Goal: Task Accomplishment & Management: Manage account settings

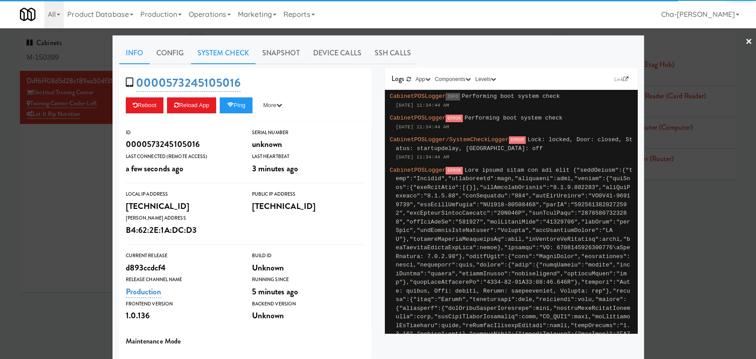
click at [208, 55] on link "System Check" at bounding box center [223, 53] width 65 height 22
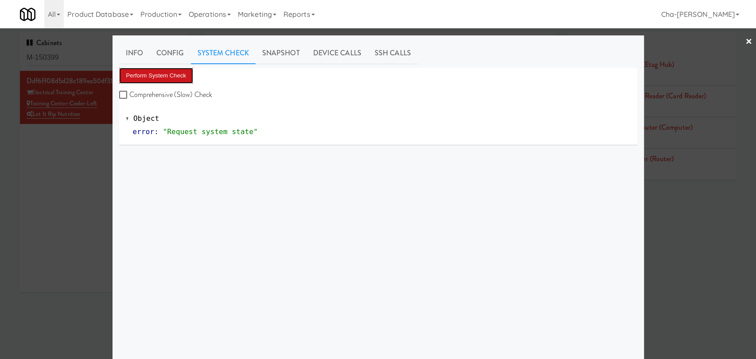
click at [167, 74] on button "Perform System Check" at bounding box center [156, 76] width 74 height 16
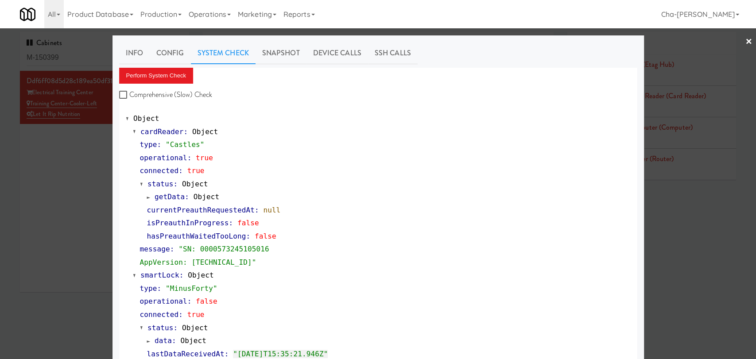
click at [76, 187] on div at bounding box center [378, 179] width 756 height 359
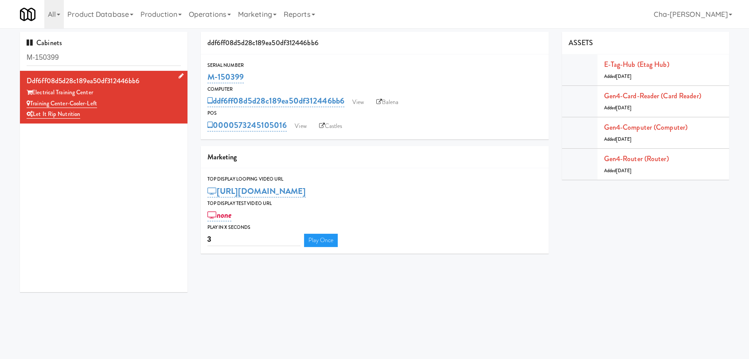
drag, startPoint x: 103, startPoint y: 102, endPoint x: 30, endPoint y: 106, distance: 73.2
click at [30, 106] on div "Training Center-Cooler-Left" at bounding box center [104, 103] width 154 height 11
copy link "Training Center-Cooler-Left"
click at [362, 94] on div "ddf6ff08d5d28c189ea50df312446bb6 View Balena" at bounding box center [374, 100] width 334 height 15
click at [358, 105] on link "View" at bounding box center [358, 102] width 20 height 13
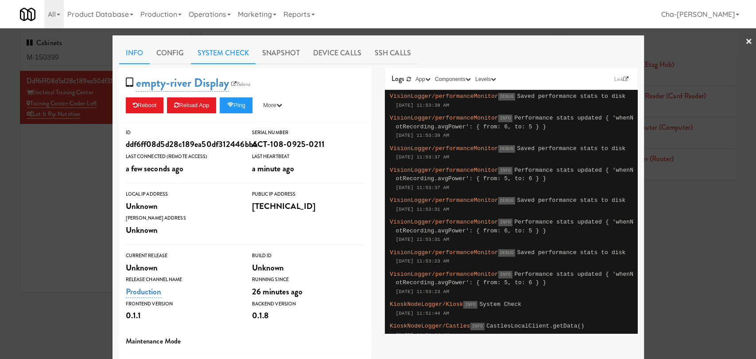
click at [224, 58] on link "System Check" at bounding box center [223, 53] width 65 height 22
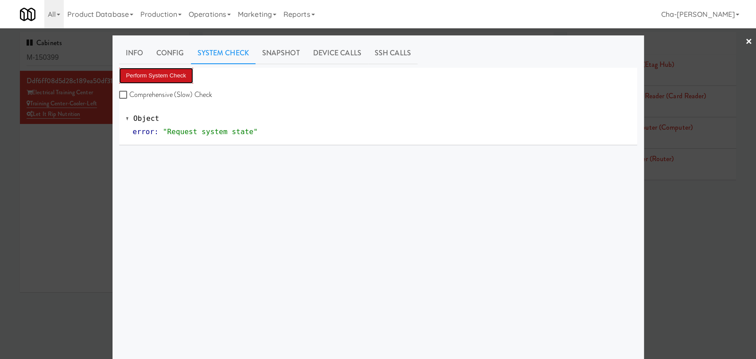
click at [174, 81] on button "Perform System Check" at bounding box center [156, 76] width 74 height 16
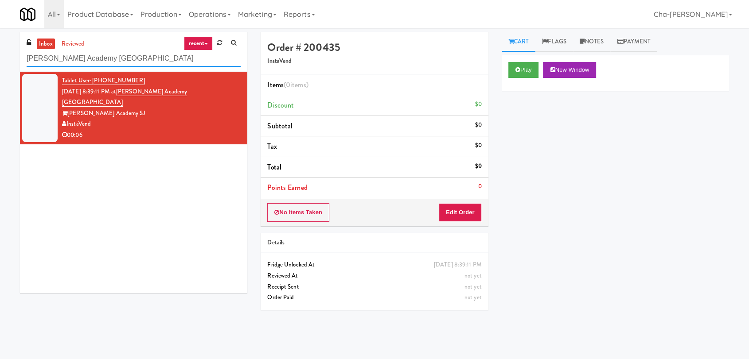
click at [159, 55] on input "Gurnick Academy SJ Student Lounge" at bounding box center [134, 59] width 214 height 16
paste input "Training Center-Cooler-Left"
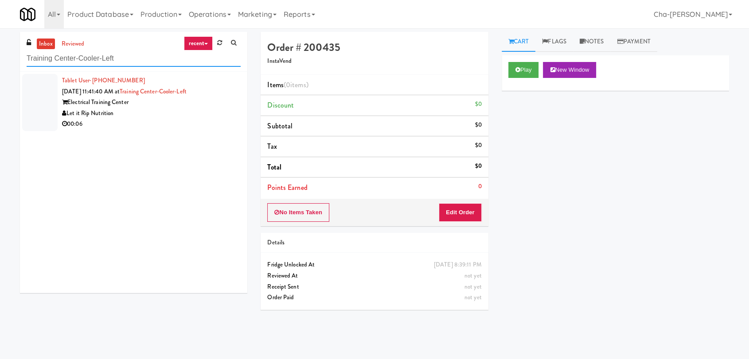
type input "Training Center-Cooler-Left"
click at [175, 126] on div "00:06" at bounding box center [151, 124] width 179 height 11
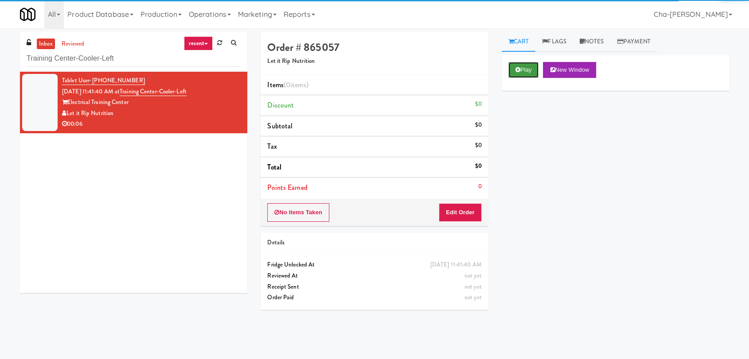
click at [526, 73] on button "Play" at bounding box center [523, 70] width 31 height 16
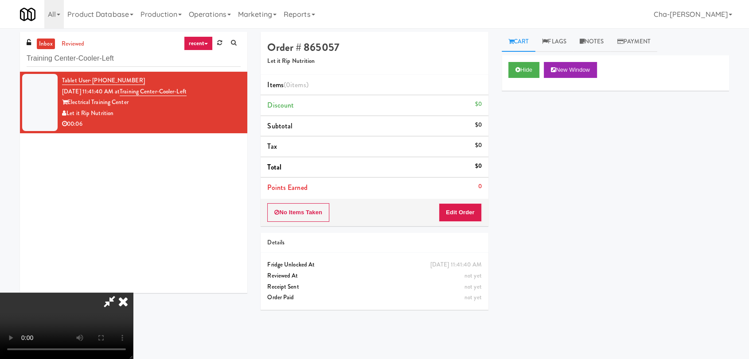
click at [133, 293] on icon at bounding box center [122, 302] width 19 height 18
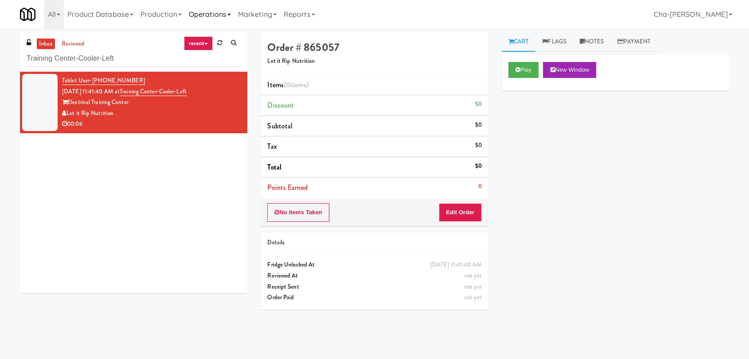
click at [203, 20] on link "Operations" at bounding box center [209, 14] width 49 height 28
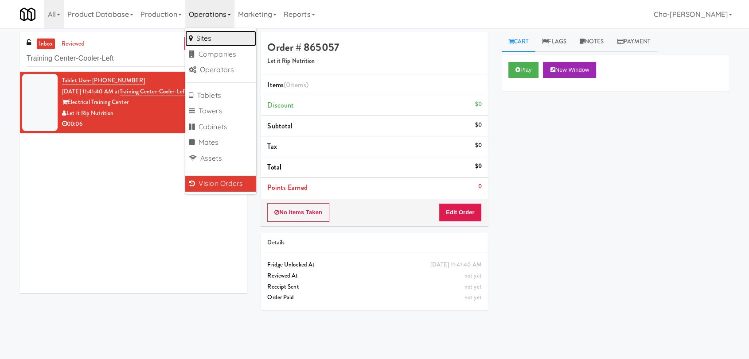
click at [216, 37] on link "Sites" at bounding box center [220, 39] width 71 height 16
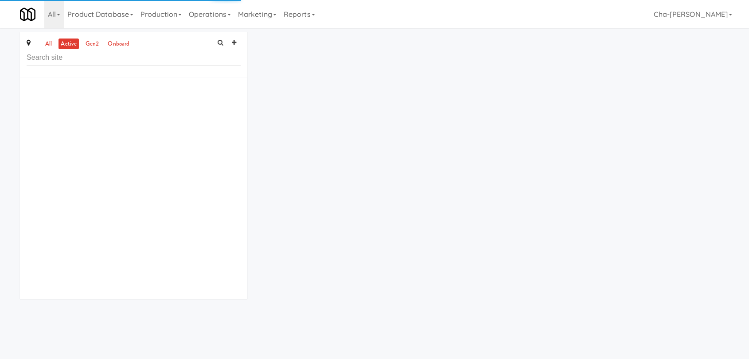
click at [57, 58] on input "text" at bounding box center [134, 58] width 214 height 16
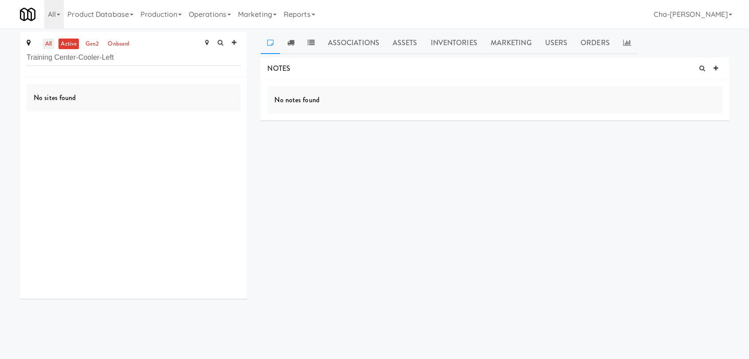
type input "Training Center-Cooler-Left"
click at [49, 46] on link "all" at bounding box center [48, 44] width 11 height 11
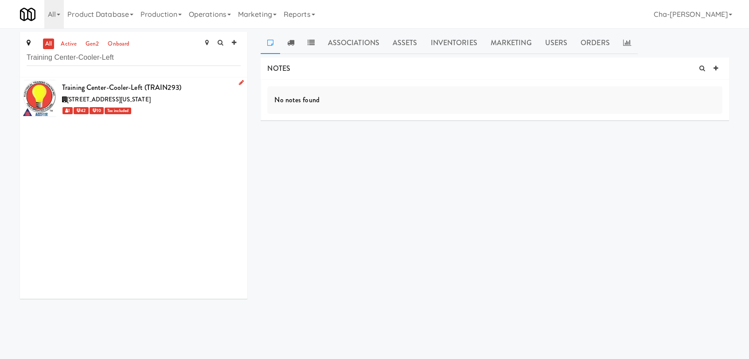
click at [235, 81] on link at bounding box center [239, 83] width 8 height 11
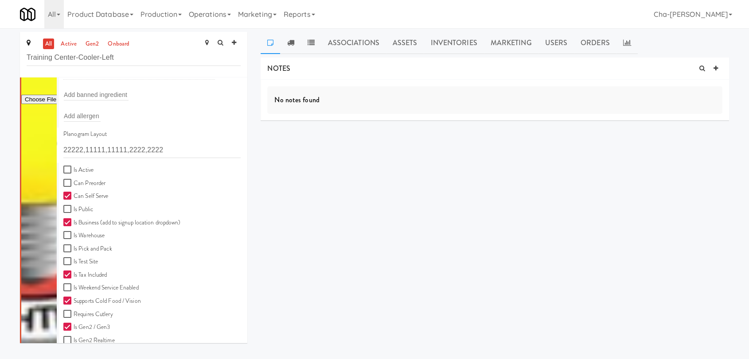
scroll to position [197, 0]
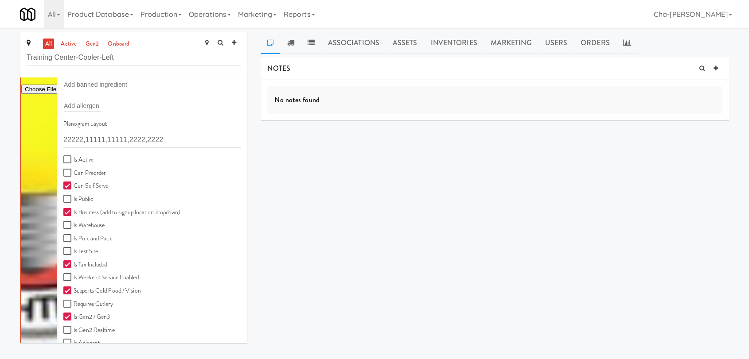
click at [84, 161] on label "Is Active" at bounding box center [78, 160] width 30 height 11
click at [74, 161] on input "Is Active" at bounding box center [68, 159] width 10 height 7
checkbox input "true"
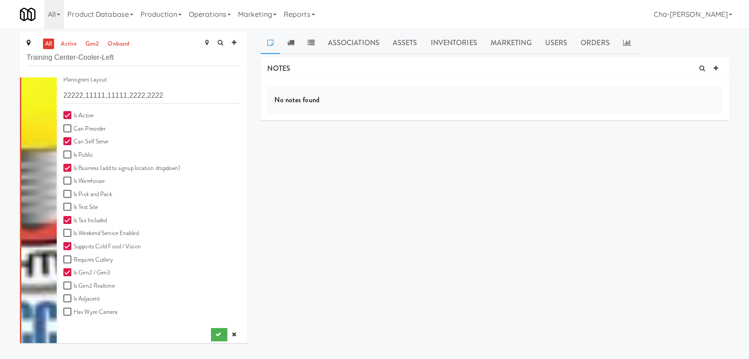
scroll to position [245, 0]
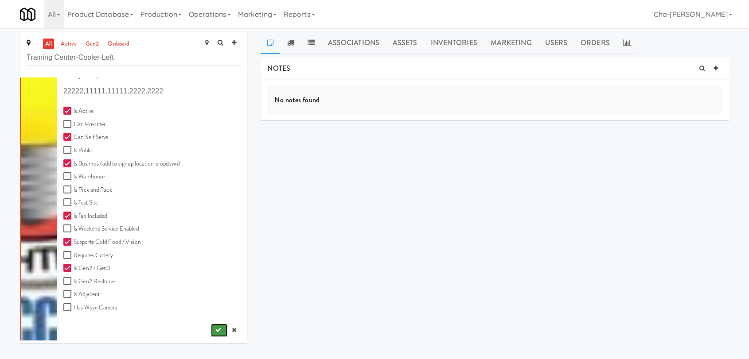
click at [214, 330] on button "submit" at bounding box center [219, 330] width 16 height 13
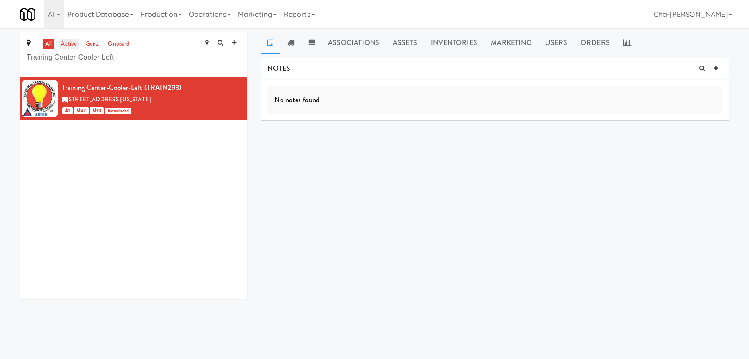
click at [70, 43] on link "active" at bounding box center [68, 44] width 20 height 11
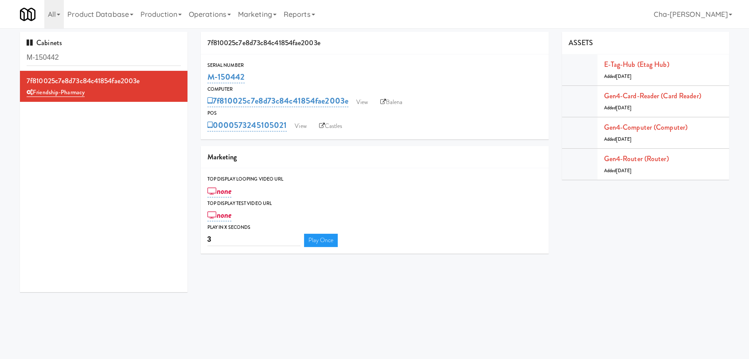
click at [85, 54] on input "M-150442" at bounding box center [104, 58] width 154 height 16
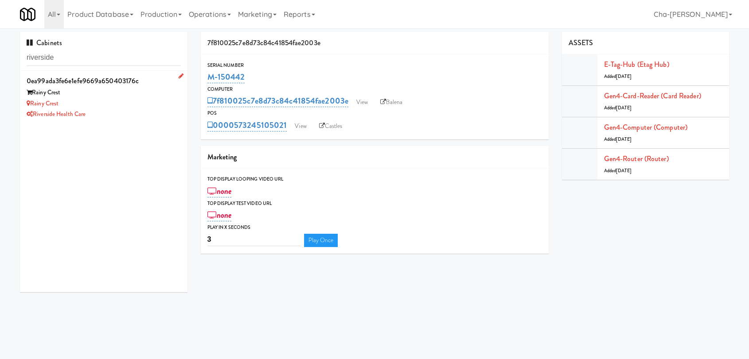
type input "riverside"
click at [125, 107] on div "Rainy Crest" at bounding box center [104, 103] width 154 height 11
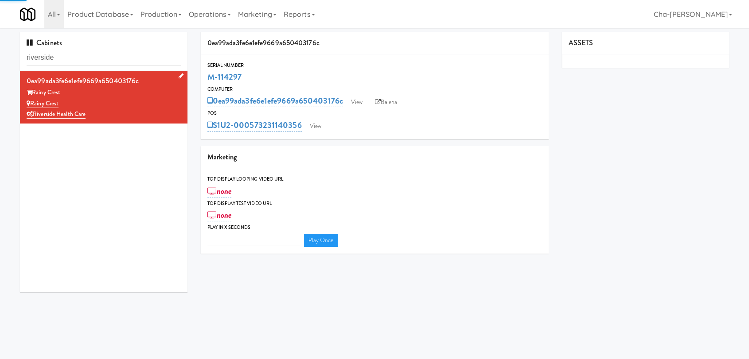
type input "3"
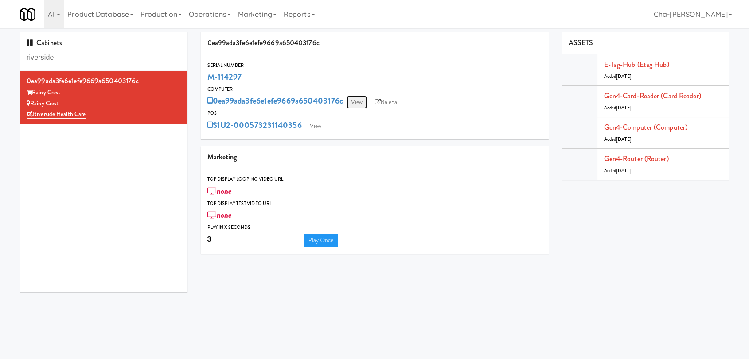
click at [362, 102] on link "View" at bounding box center [356, 102] width 20 height 13
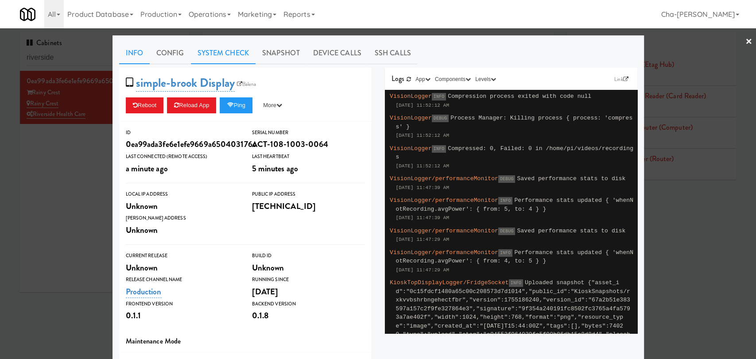
click at [213, 47] on link "System Check" at bounding box center [223, 53] width 65 height 22
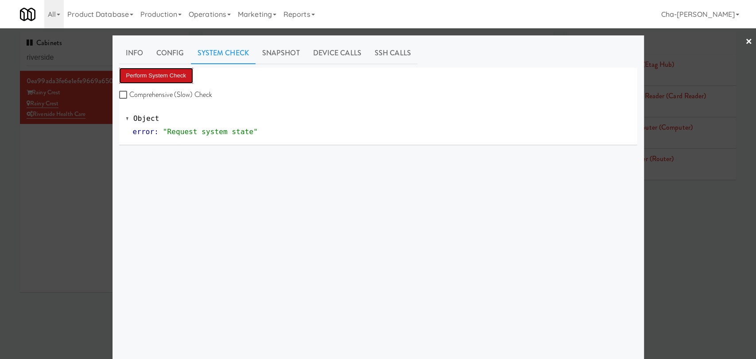
click at [159, 72] on button "Perform System Check" at bounding box center [156, 76] width 74 height 16
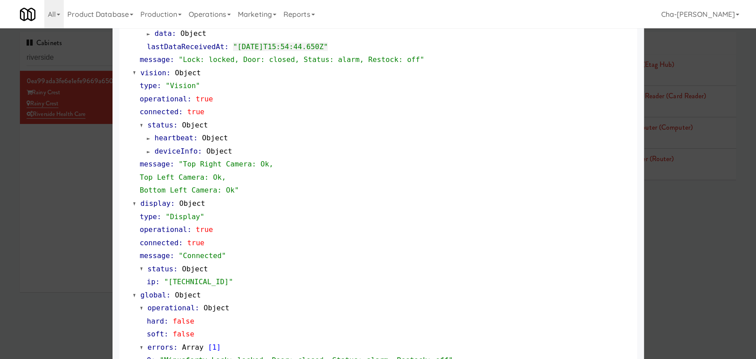
scroll to position [329, 0]
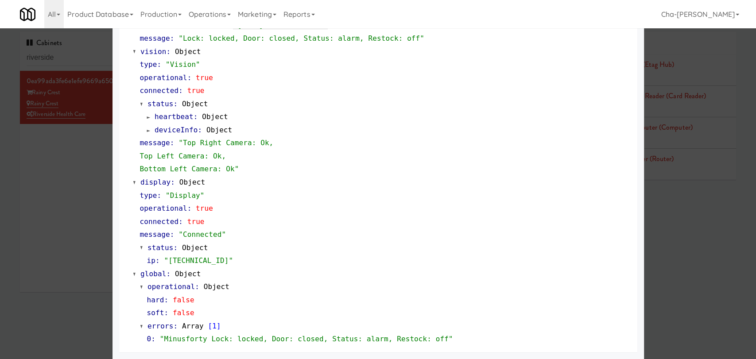
click at [84, 166] on div at bounding box center [378, 179] width 756 height 359
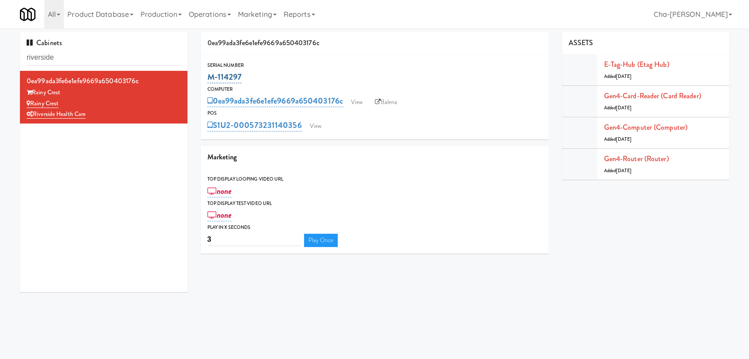
drag, startPoint x: 275, startPoint y: 78, endPoint x: 210, endPoint y: 79, distance: 65.6
click at [210, 79] on div "M-114297" at bounding box center [374, 77] width 334 height 15
copy link "M-114297"
click at [362, 100] on link "View" at bounding box center [356, 102] width 20 height 13
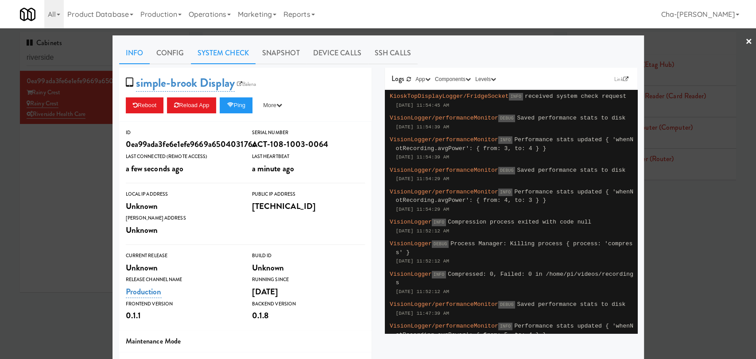
click at [229, 58] on link "System Check" at bounding box center [223, 53] width 65 height 22
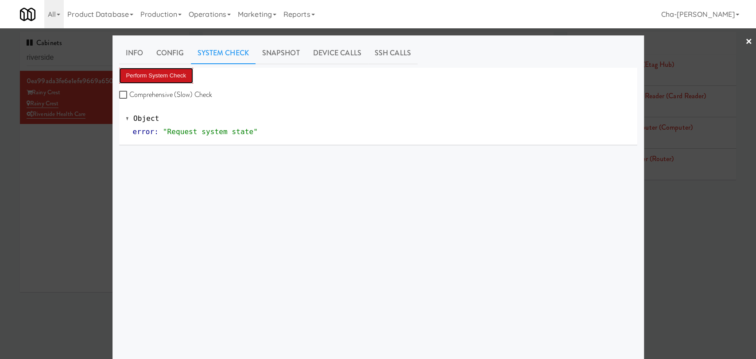
click at [148, 74] on button "Perform System Check" at bounding box center [156, 76] width 74 height 16
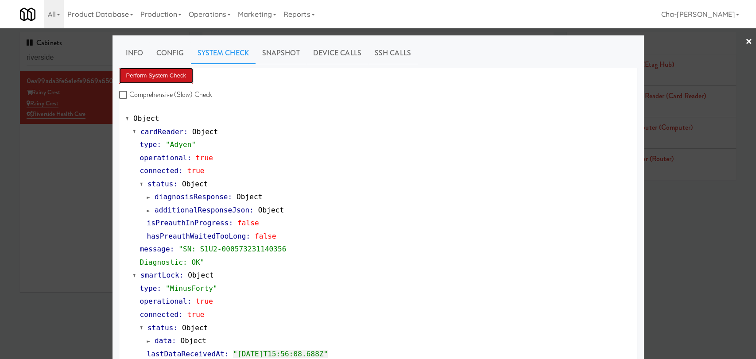
click at [146, 80] on button "Perform System Check" at bounding box center [156, 76] width 74 height 16
click at [51, 182] on div at bounding box center [378, 179] width 756 height 359
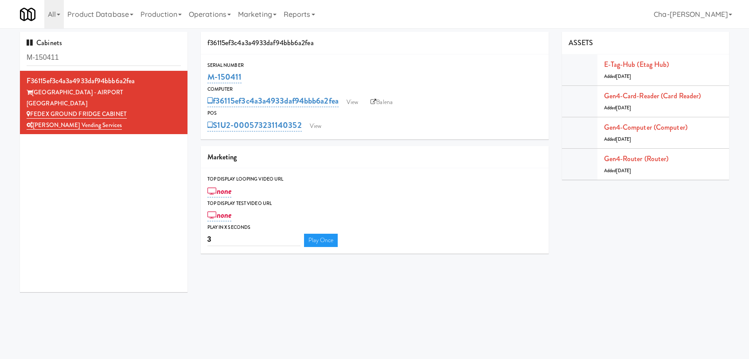
click at [96, 55] on input "M-150411" at bounding box center [104, 58] width 154 height 16
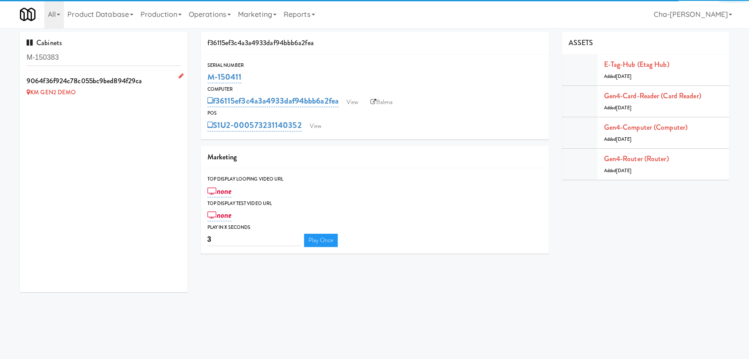
type input "M-150383"
click at [179, 76] on icon at bounding box center [181, 76] width 5 height 6
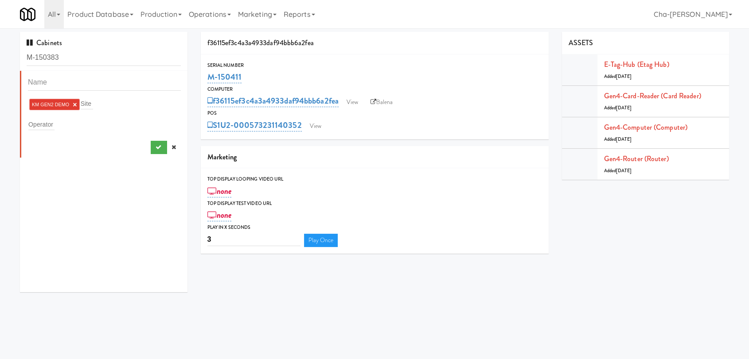
click at [73, 103] on link "×" at bounding box center [75, 105] width 4 height 8
click at [53, 118] on input "text" at bounding box center [41, 123] width 26 height 12
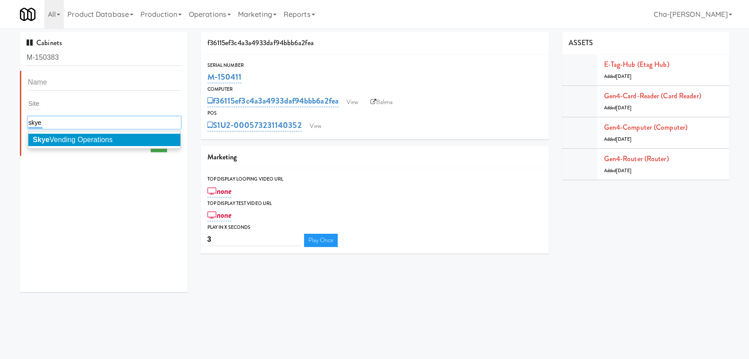
type input "skye"
click at [76, 141] on span "Skye Vending Operations" at bounding box center [73, 140] width 80 height 8
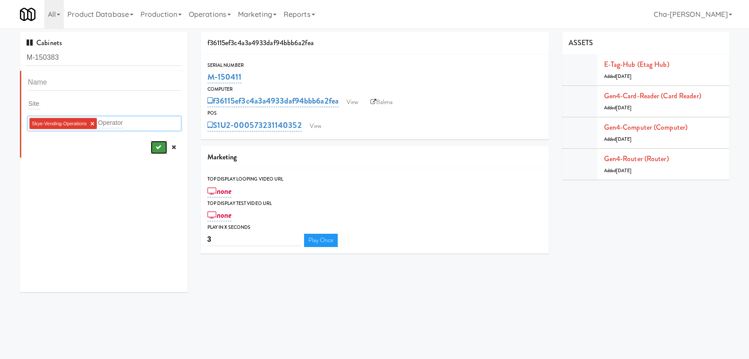
click at [151, 153] on button "submit" at bounding box center [159, 147] width 16 height 13
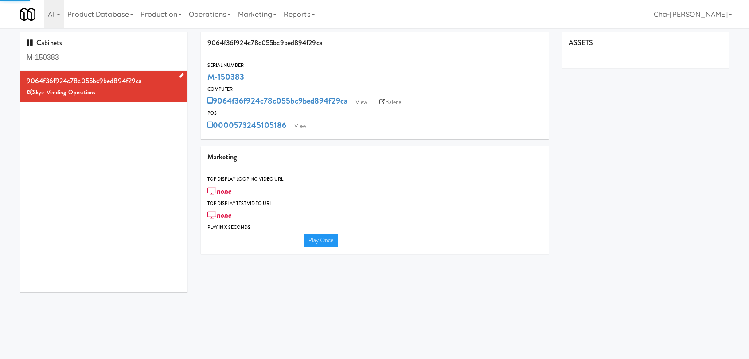
type input "3"
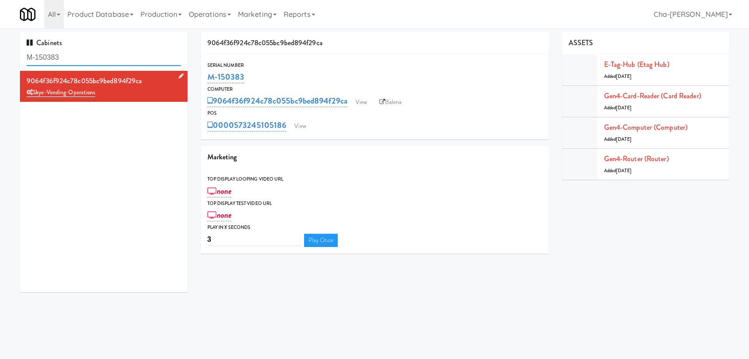
click at [93, 58] on input "M-150383" at bounding box center [104, 58] width 154 height 16
paste input "405"
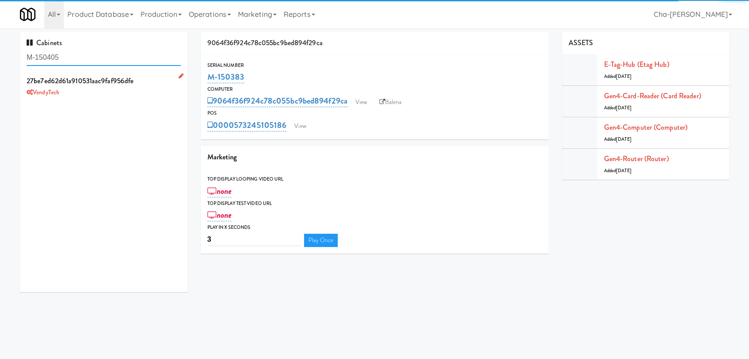
type input "M-150405"
click at [179, 75] on icon at bounding box center [181, 76] width 5 height 6
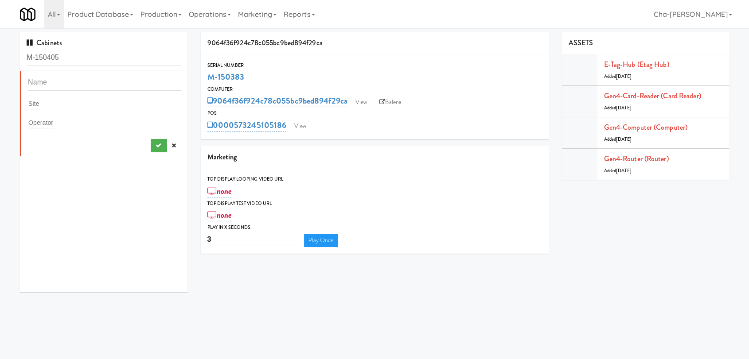
click at [209, 294] on div "Cabinets M-150405 Site Operator 9064f36f924c78c055bc9bed894f29ca Serial Number …" at bounding box center [374, 165] width 722 height 267
click at [167, 150] on link at bounding box center [173, 145] width 13 height 13
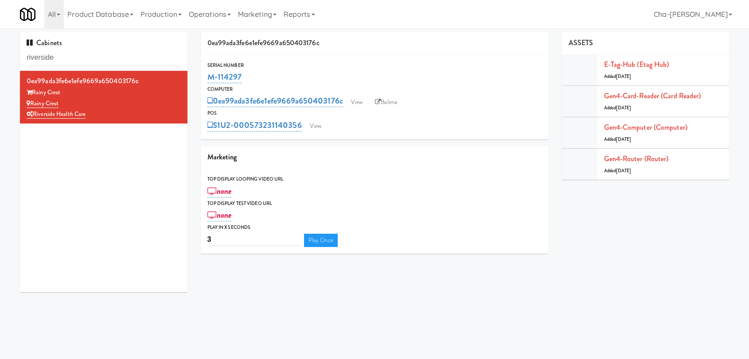
click at [89, 60] on input "riverside" at bounding box center [104, 58] width 154 height 16
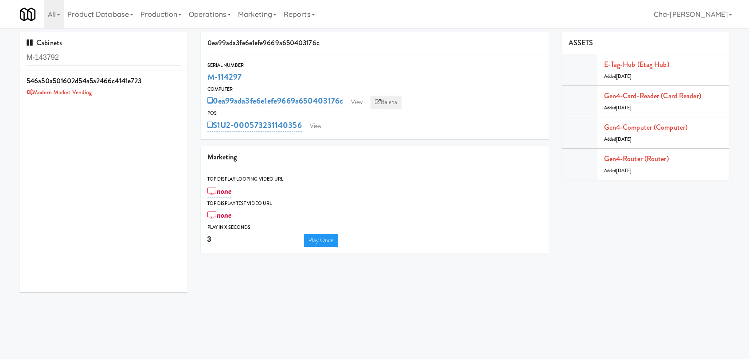
type input "M-143792"
click at [383, 104] on link "Balena" at bounding box center [385, 102] width 31 height 13
click at [141, 97] on div "Modern Market Vending" at bounding box center [104, 92] width 154 height 11
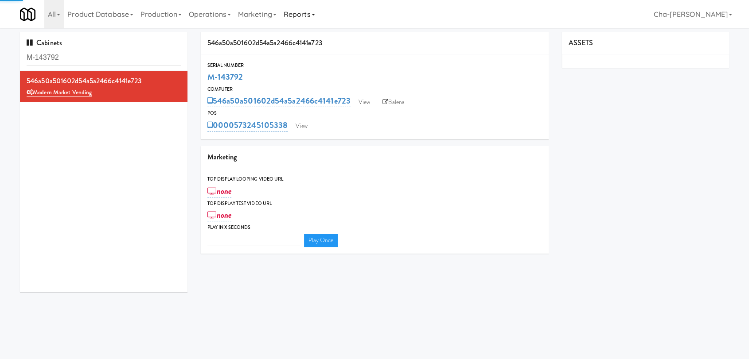
type input "3"
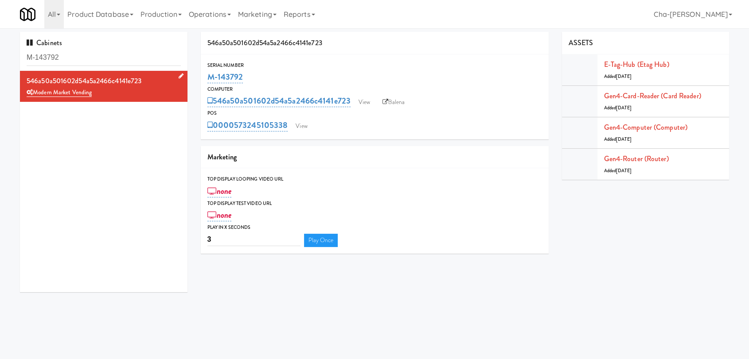
click at [161, 92] on div "Modern Market Vending" at bounding box center [104, 92] width 154 height 11
click at [403, 102] on link "Balena" at bounding box center [393, 102] width 31 height 13
drag, startPoint x: 70, startPoint y: 55, endPoint x: 20, endPoint y: 54, distance: 49.6
click at [20, 54] on div "Cabinets M-143792" at bounding box center [103, 51] width 167 height 39
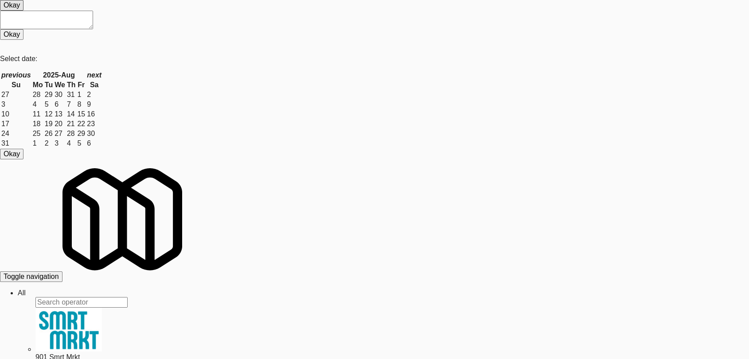
type input "3"
type input "M-143792"
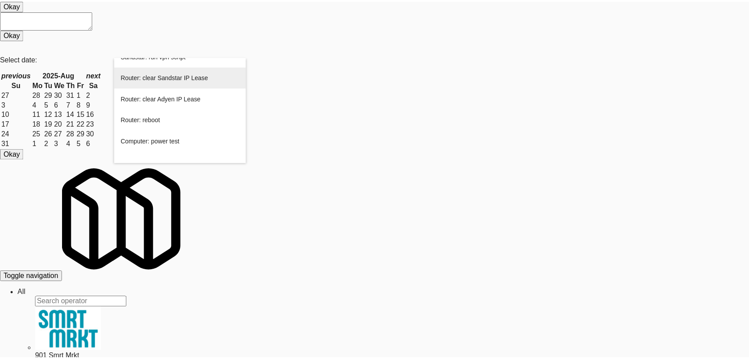
scroll to position [331, 0]
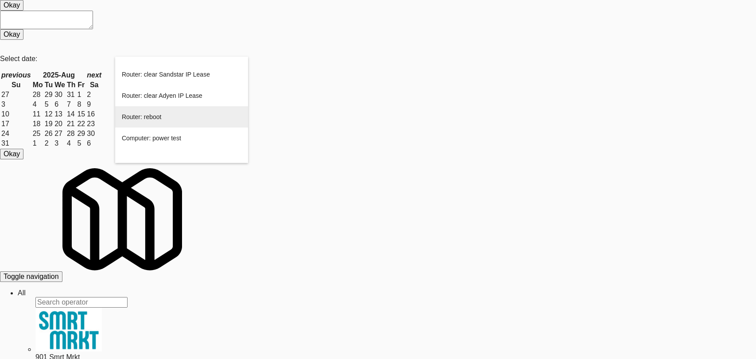
click at [180, 128] on div "Router: reboot" at bounding box center [182, 116] width 120 height 21
type input "Router: reboot"
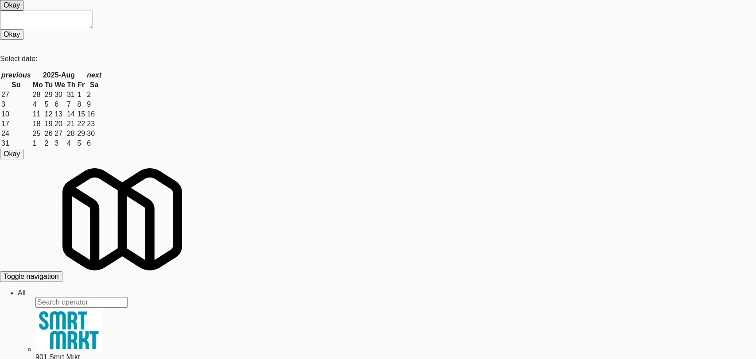
type textarea "{"message":"Cannot set headers after they are sent to the client","status":500}"
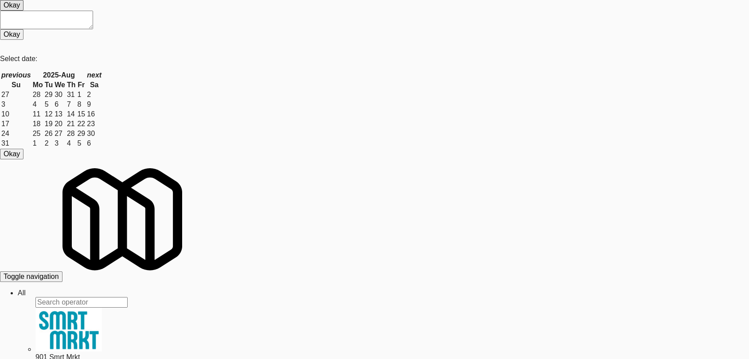
drag, startPoint x: 247, startPoint y: 79, endPoint x: 202, endPoint y: 78, distance: 45.2
copy link "M-143792"
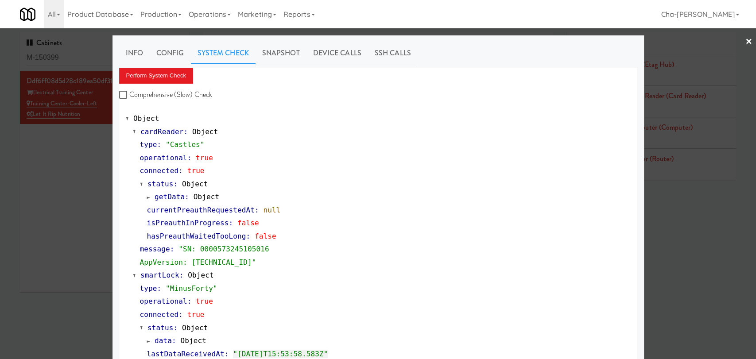
click at [64, 198] on div at bounding box center [378, 179] width 756 height 359
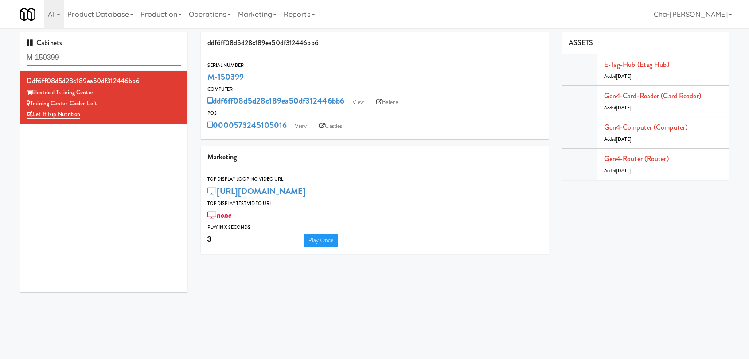
click at [94, 55] on input "M-150399" at bounding box center [104, 58] width 154 height 16
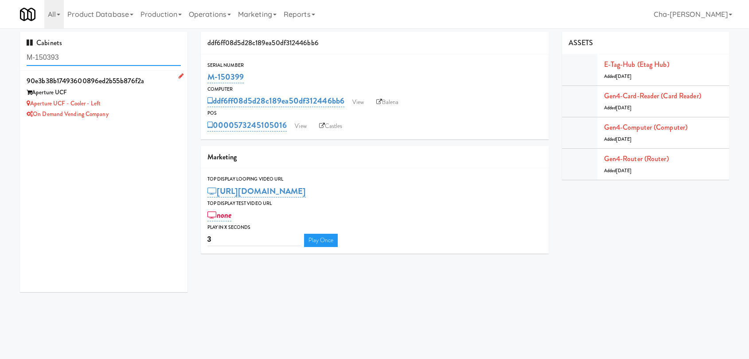
type input "M-150393"
click at [136, 101] on div "Aperture UCF - Cooler - Left" at bounding box center [104, 103] width 154 height 11
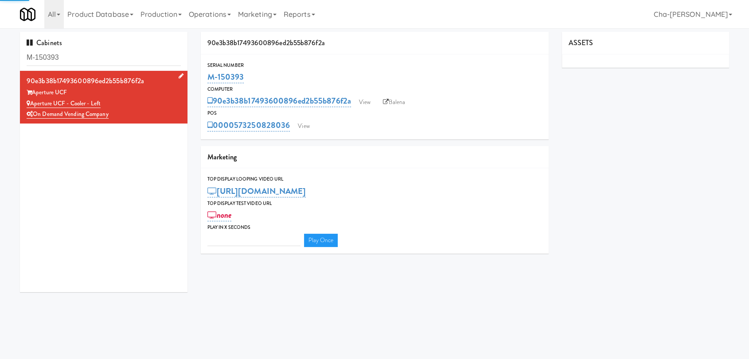
type input "3"
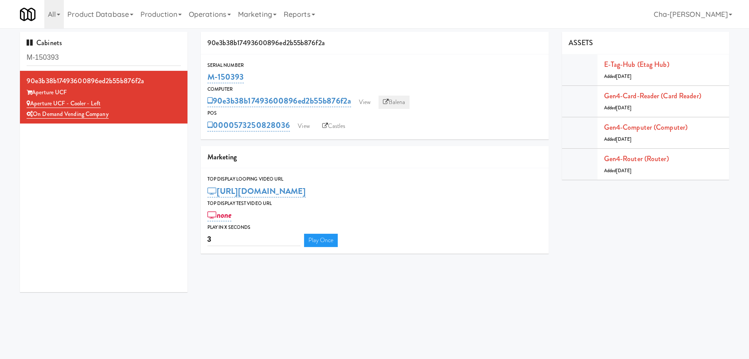
click at [388, 105] on link "Balena" at bounding box center [393, 102] width 31 height 13
drag, startPoint x: 253, startPoint y: 74, endPoint x: 210, endPoint y: 78, distance: 42.7
click at [210, 78] on div "M-150393" at bounding box center [374, 77] width 334 height 15
copy link "M-150393"
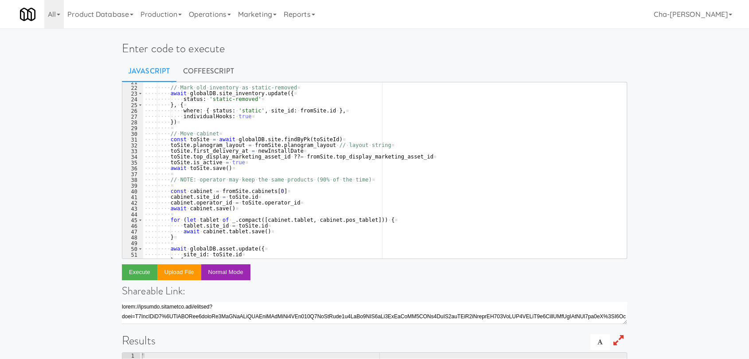
scroll to position [186, 0]
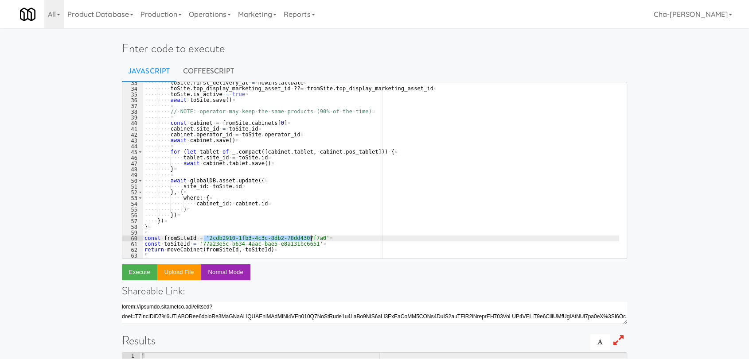
drag, startPoint x: 205, startPoint y: 238, endPoint x: 310, endPoint y: 241, distance: 105.5
click at [310, 241] on div "···· ···· toSite . first_delivery_at · = · newInstallDate ¤ ···· ···· toSite . …" at bounding box center [381, 174] width 476 height 188
paste textarea "fd2453be-7fd7-4515-8abf-cf26dea1332c"
drag, startPoint x: 204, startPoint y: 237, endPoint x: 311, endPoint y: 239, distance: 106.8
click at [311, 239] on div "···· ···· toSite . first_delivery_at · = · newInstallDate ¤ ···· ···· toSite . …" at bounding box center [381, 174] width 476 height 188
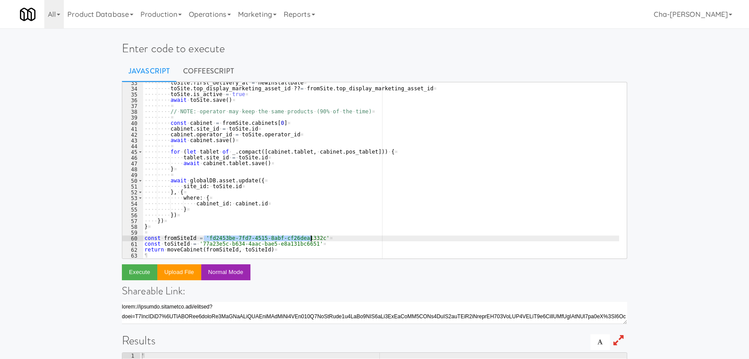
drag, startPoint x: 203, startPoint y: 238, endPoint x: 311, endPoint y: 241, distance: 108.1
click at [311, 241] on div "···· ···· toSite . first_delivery_at · = · newInstallDate ¤ ···· ···· toSite . …" at bounding box center [381, 174] width 476 height 188
drag, startPoint x: 198, startPoint y: 244, endPoint x: 305, endPoint y: 242, distance: 106.3
click at [305, 242] on div "···· ···· toSite . first_delivery_at · = · newInstallDate ¤ ···· ···· toSite . …" at bounding box center [381, 174] width 476 height 188
paste textarea "98f860dc-3ecd-48e3-a438-b46ad8319998"
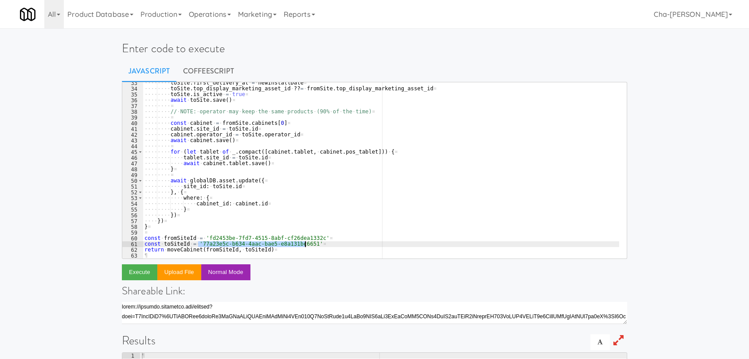
type textarea "const toSiteId = '98f860dc-3ecd-48e3-a438-b46ad8319998'"
drag, startPoint x: 198, startPoint y: 242, endPoint x: 306, endPoint y: 247, distance: 108.2
click at [306, 247] on div "···· ···· toSite . first_delivery_at · = · newInstallDate ¤ ···· ···· toSite . …" at bounding box center [381, 174] width 476 height 188
click at [138, 274] on button "Execute" at bounding box center [139, 272] width 35 height 16
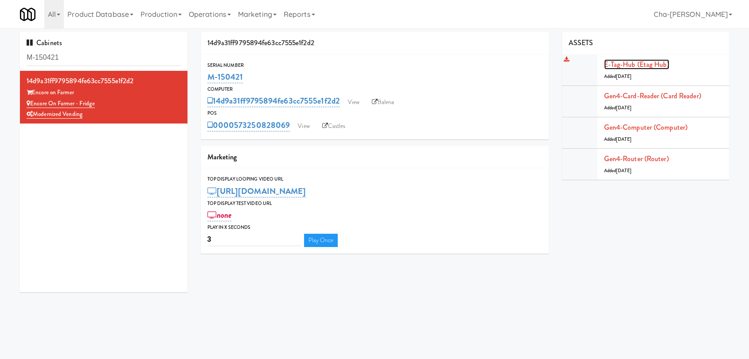
click at [624, 64] on link "E-tag-hub (Etag Hub)" at bounding box center [636, 64] width 65 height 10
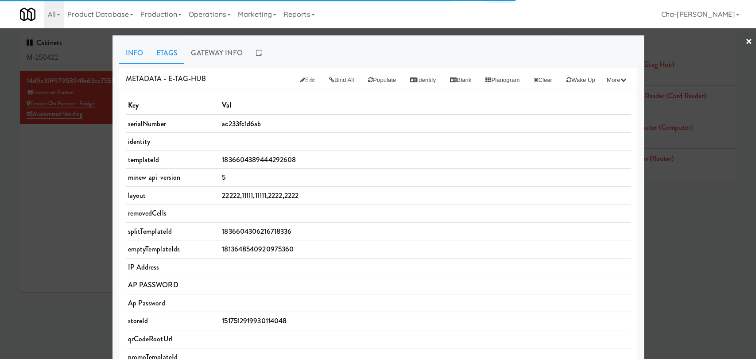
click at [166, 52] on link "Etags" at bounding box center [167, 53] width 35 height 22
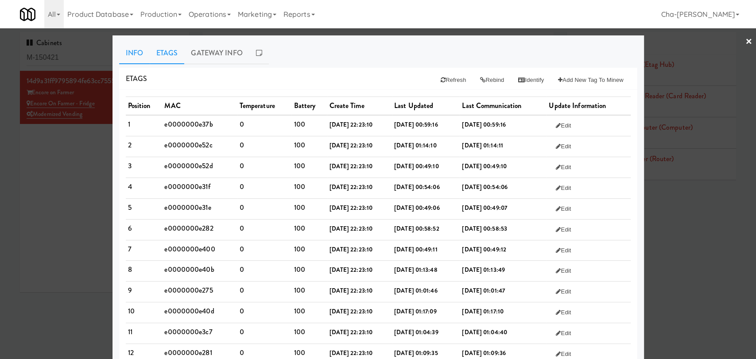
click at [124, 51] on link "Info" at bounding box center [134, 53] width 31 height 22
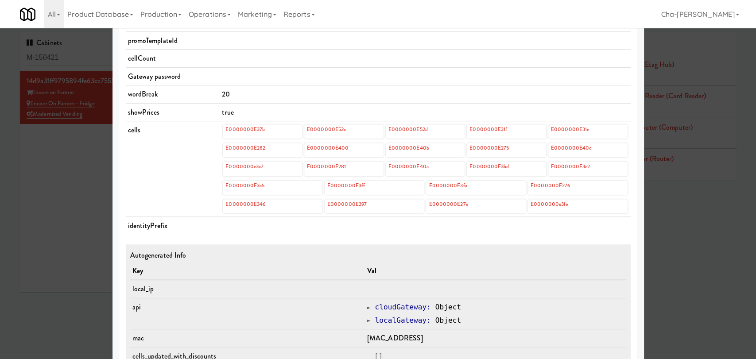
scroll to position [344, 0]
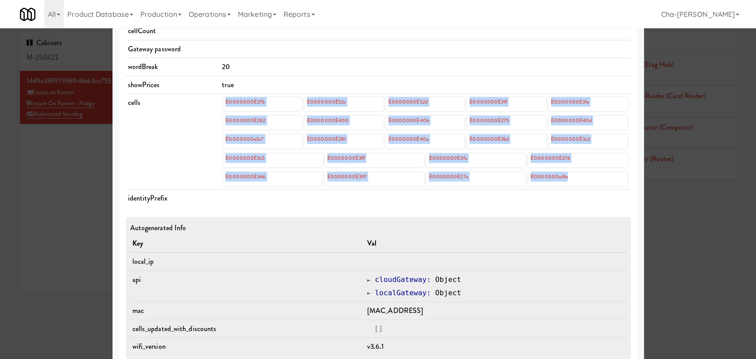
drag, startPoint x: 216, startPoint y: 98, endPoint x: 568, endPoint y: 178, distance: 361.1
click at [568, 178] on tr "cells E0000000E37b E0000000E52c E0000000E52d E0000000E31f E0000000E31e E0000000…" at bounding box center [378, 142] width 505 height 96
copy tr "E0000000E37b E0000000E52c E0000000E52d E0000000E31f E0000000E31e E0000000E282 E…"
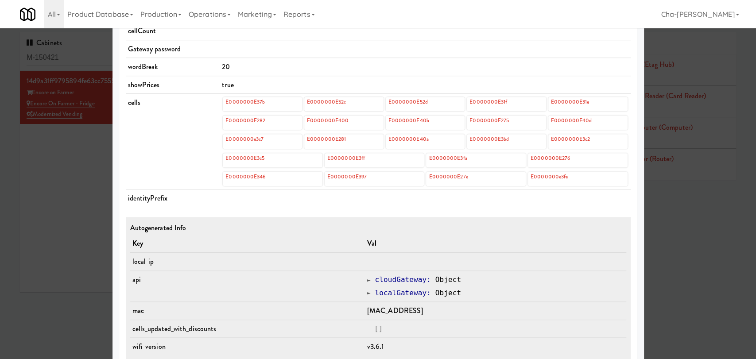
click at [381, 54] on td at bounding box center [425, 49] width 411 height 18
click at [84, 163] on div at bounding box center [378, 179] width 756 height 359
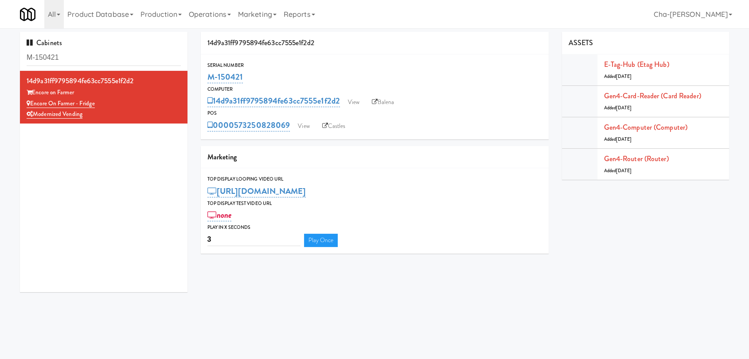
drag, startPoint x: 259, startPoint y: 72, endPoint x: 197, endPoint y: 79, distance: 62.8
click at [197, 79] on div "14d9a31ff9795894fe63cc7555e1f2d2 Serial Number M-150421 Computer 14d9a31ff97958…" at bounding box center [374, 146] width 361 height 229
copy link "M-150421"
click at [430, 279] on div "Cabinets M-150421 14d9a31ff9795894fe63cc7555e1f2d2 Encore on Farmer Encore on F…" at bounding box center [374, 165] width 722 height 267
click at [75, 61] on input "M-150421" at bounding box center [104, 58] width 154 height 16
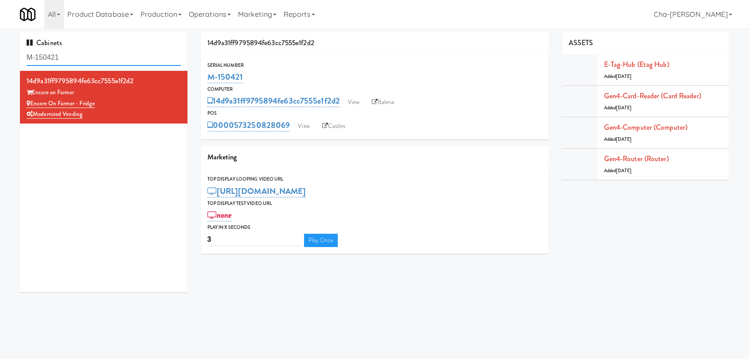
click at [75, 61] on input "M-150421" at bounding box center [104, 58] width 154 height 16
paste input "393"
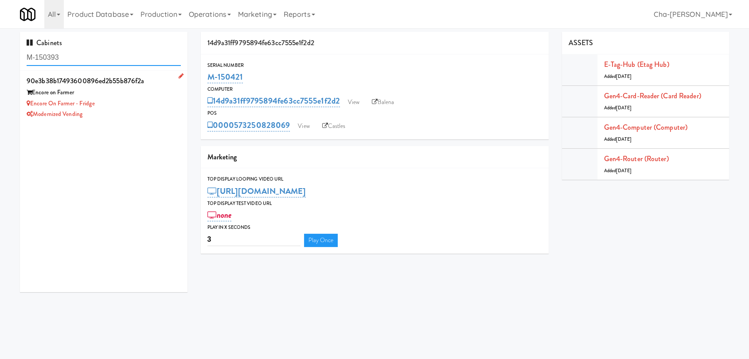
type input "M-150393"
click at [146, 99] on div "Encore on Farmer - Fridge" at bounding box center [104, 103] width 154 height 11
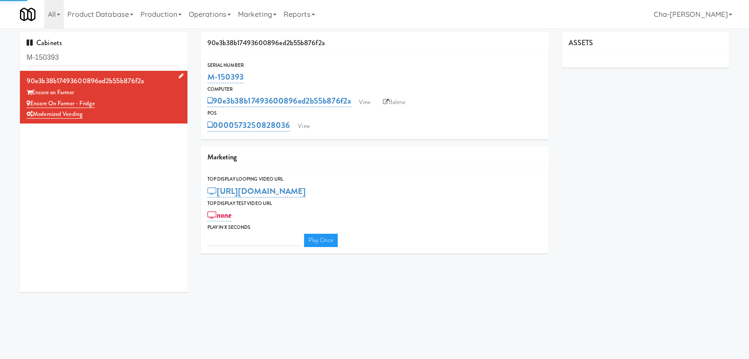
type input "3"
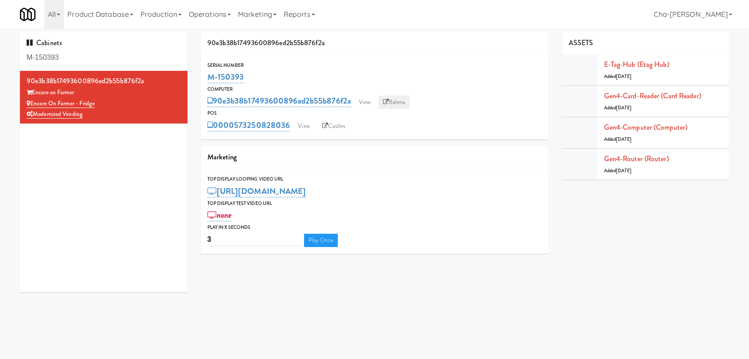
click at [404, 102] on link "Balena" at bounding box center [393, 102] width 31 height 13
click at [123, 101] on div "Encore on Farmer - Fridge" at bounding box center [104, 103] width 154 height 11
click at [366, 107] on link "View" at bounding box center [364, 102] width 20 height 13
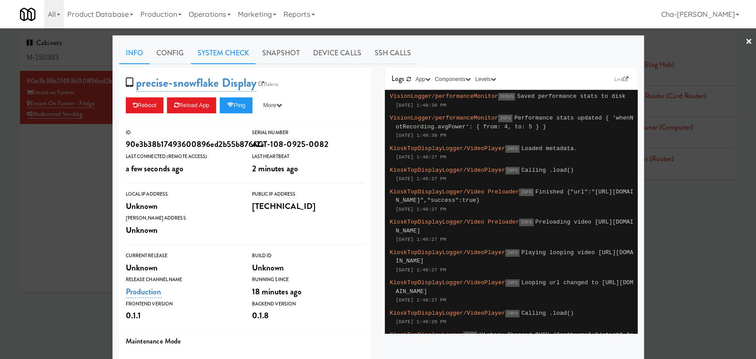
drag, startPoint x: 220, startPoint y: 53, endPoint x: 223, endPoint y: 57, distance: 5.1
click at [220, 52] on link "System Check" at bounding box center [223, 53] width 65 height 22
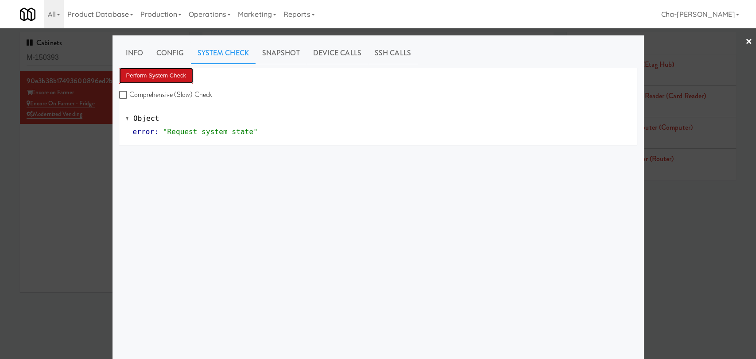
click at [184, 82] on button "Perform System Check" at bounding box center [156, 76] width 74 height 16
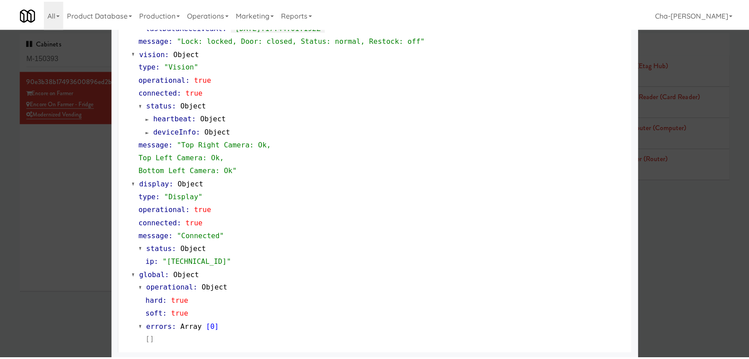
scroll to position [329, 0]
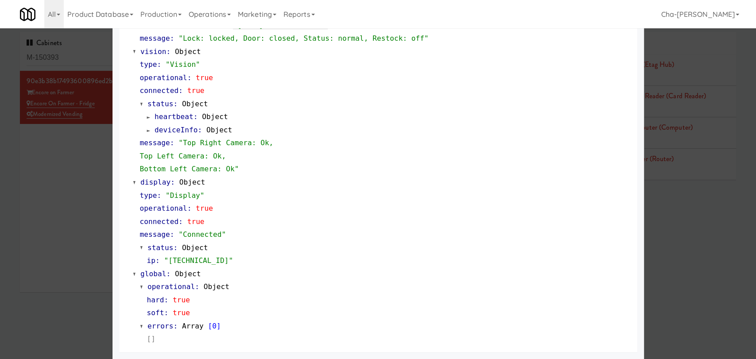
click at [75, 210] on div at bounding box center [378, 179] width 756 height 359
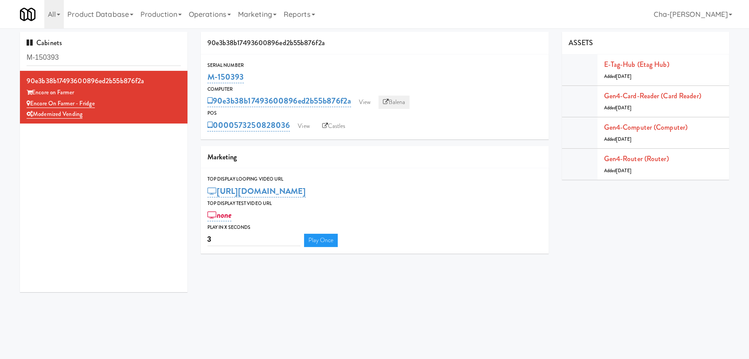
click at [384, 104] on icon at bounding box center [386, 102] width 6 height 6
click at [405, 97] on link "Balena" at bounding box center [393, 102] width 31 height 13
click at [482, 164] on div "Marketing" at bounding box center [375, 157] width 348 height 23
click at [386, 99] on icon at bounding box center [386, 102] width 6 height 6
drag, startPoint x: 113, startPoint y: 97, endPoint x: 117, endPoint y: 109, distance: 12.6
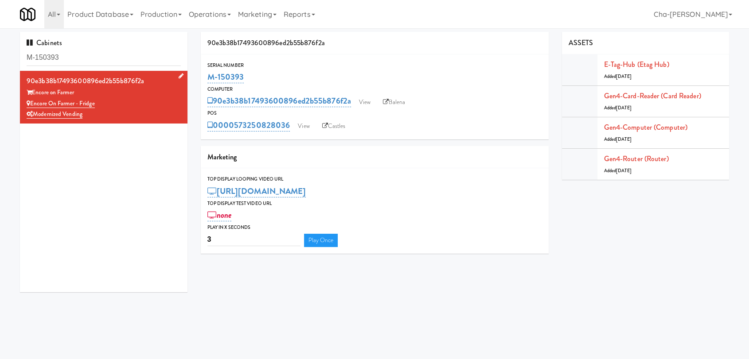
click at [117, 109] on div "90e3b38b17493600896ed2b55b876f2a Encore on Farmer Encore on Farmer - Fridge Mod…" at bounding box center [104, 97] width 154 height 46
copy div "Encore on Farmer - Fridge Modernized Vending"
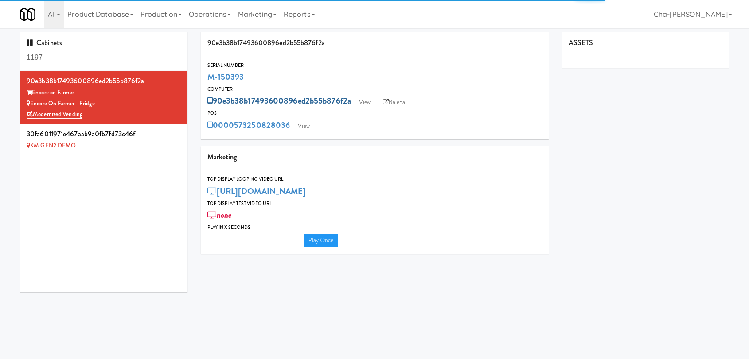
type input "3"
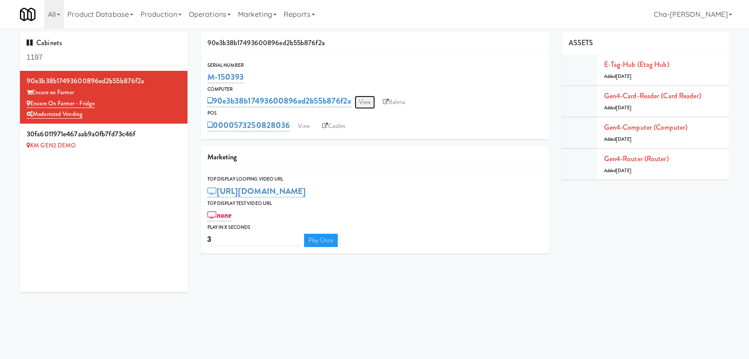
click at [368, 100] on link "View" at bounding box center [364, 102] width 20 height 13
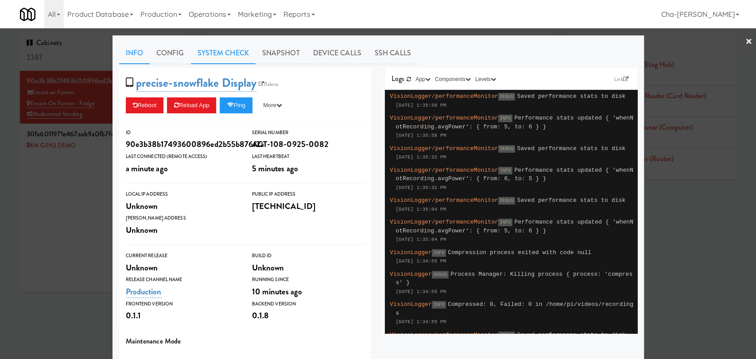
click at [210, 59] on link "System Check" at bounding box center [223, 53] width 65 height 22
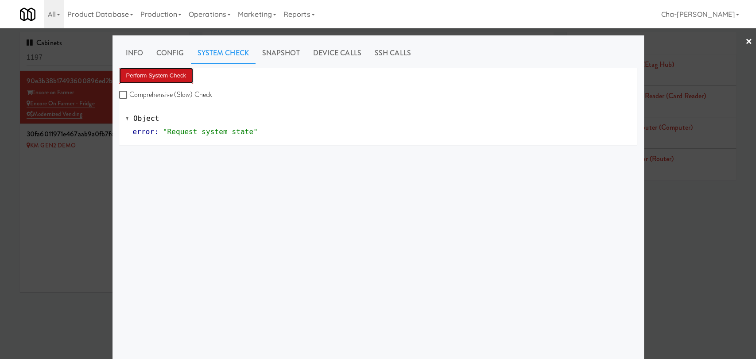
click at [164, 76] on button "Perform System Check" at bounding box center [156, 76] width 74 height 16
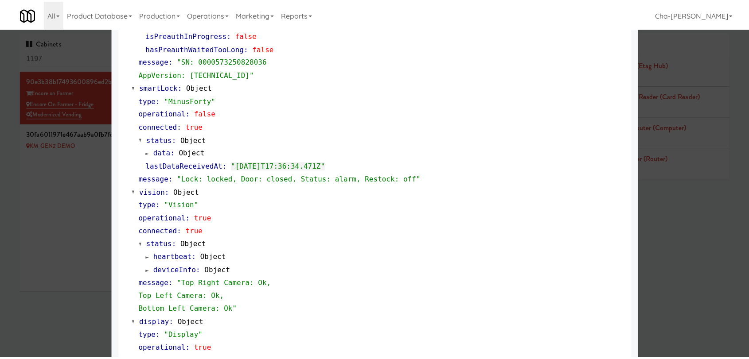
scroll to position [197, 0]
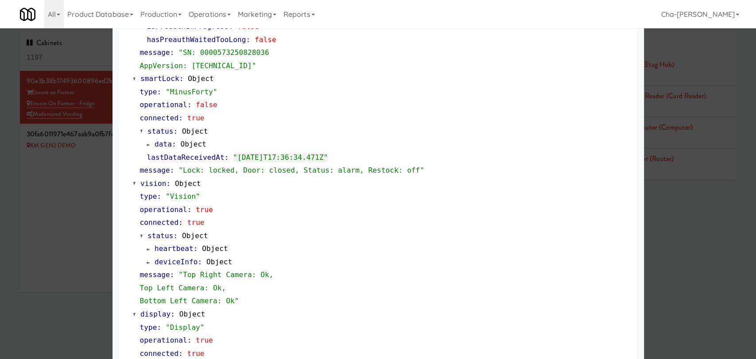
click at [20, 213] on div at bounding box center [378, 179] width 756 height 359
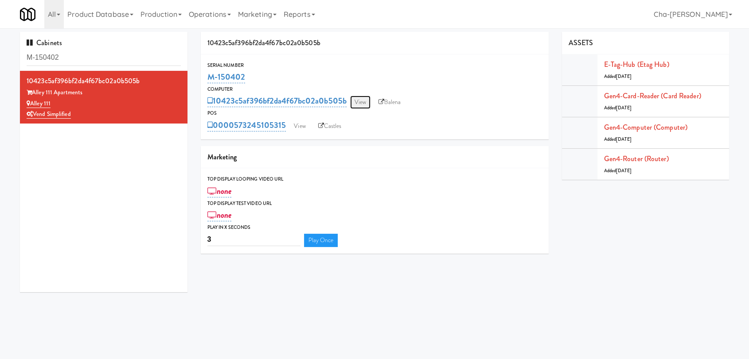
click at [363, 102] on link "View" at bounding box center [360, 102] width 20 height 13
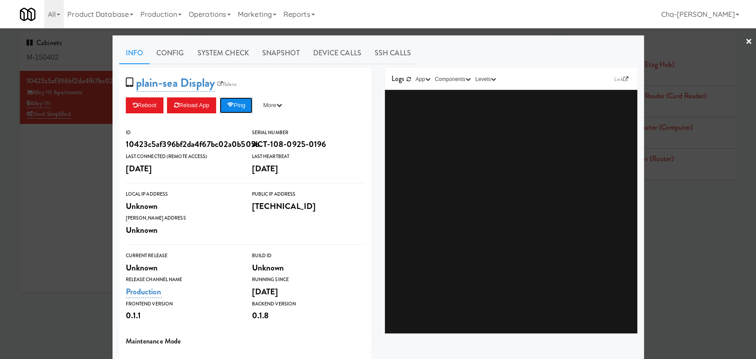
click at [239, 110] on button "Ping" at bounding box center [236, 105] width 33 height 16
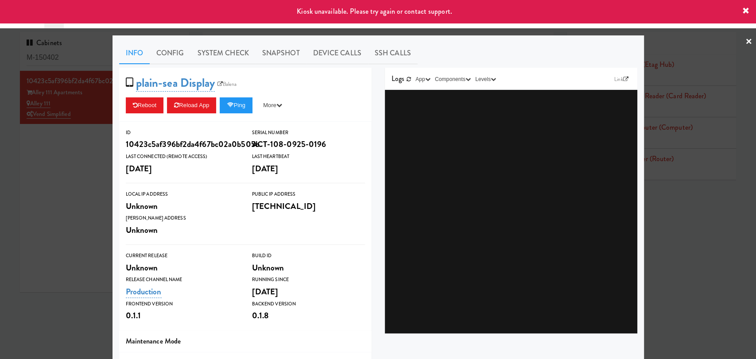
click at [65, 175] on div at bounding box center [378, 179] width 756 height 359
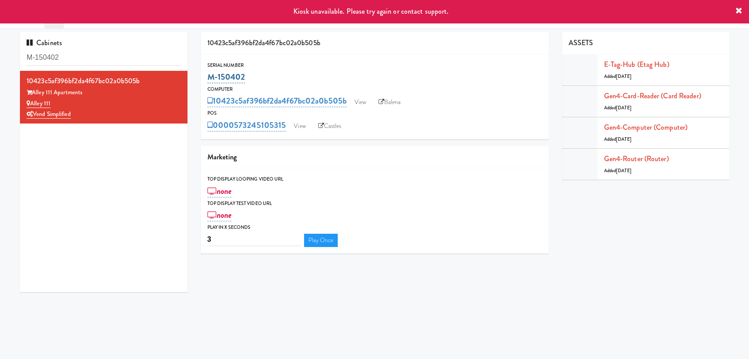
drag, startPoint x: 252, startPoint y: 78, endPoint x: 209, endPoint y: 79, distance: 43.0
click at [209, 79] on div "M-150402" at bounding box center [374, 77] width 334 height 15
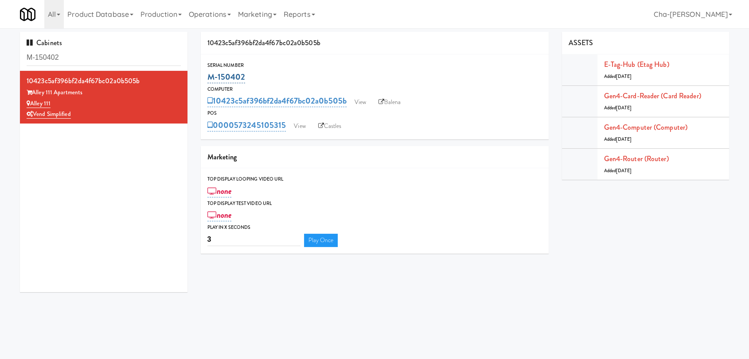
copy link "M-150402"
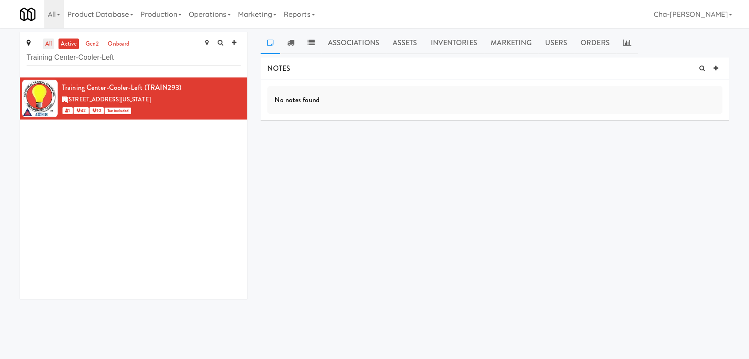
click at [51, 43] on link "all" at bounding box center [48, 44] width 11 height 11
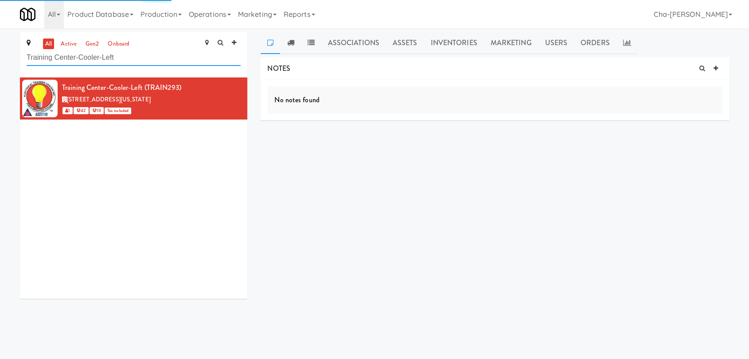
click at [144, 59] on input "Training Center-Cooler-Left" at bounding box center [134, 58] width 214 height 16
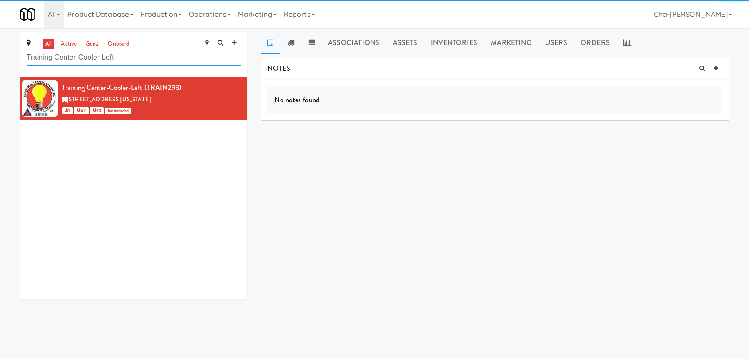
click at [144, 59] on input "Training Center-Cooler-Left" at bounding box center [134, 58] width 214 height 16
paste input "Encore on Farmer - Fridge Modernized Vending"
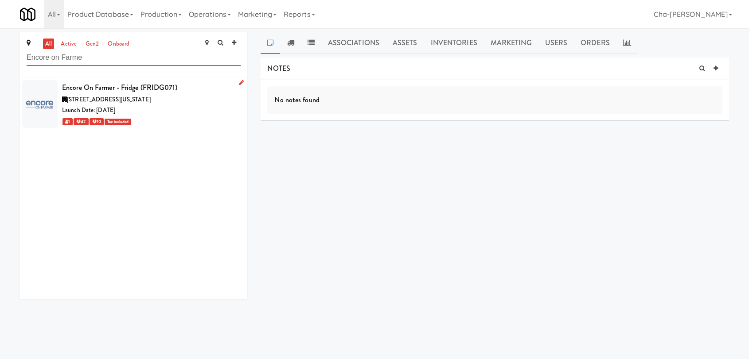
type input "Encore on Farme"
click at [239, 82] on icon at bounding box center [241, 83] width 5 height 6
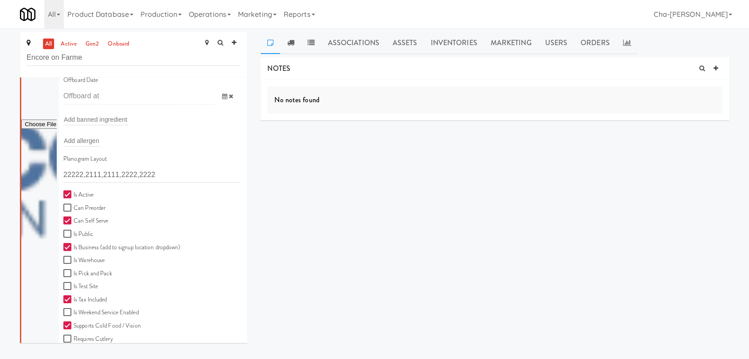
scroll to position [245, 0]
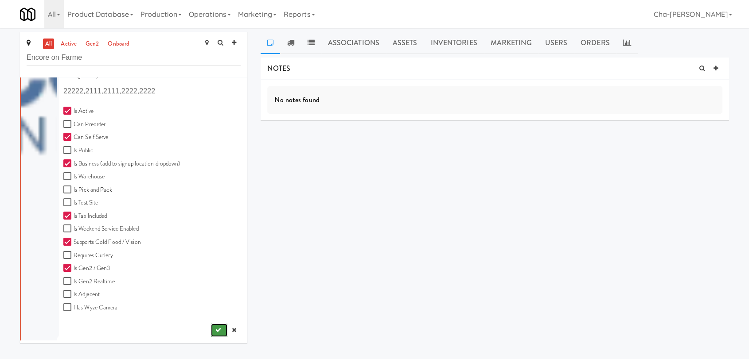
click at [215, 329] on icon "submit" at bounding box center [218, 330] width 6 height 6
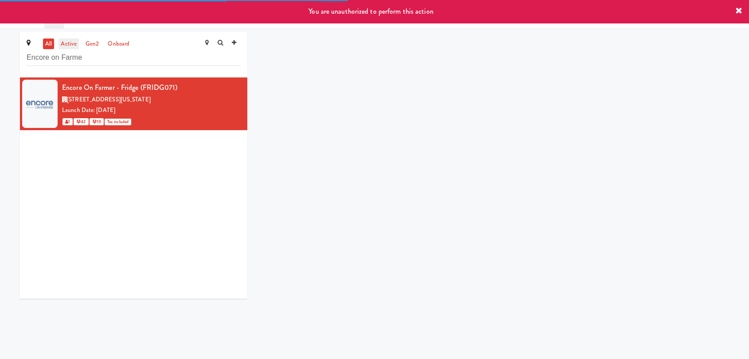
click at [70, 40] on link "active" at bounding box center [68, 44] width 20 height 11
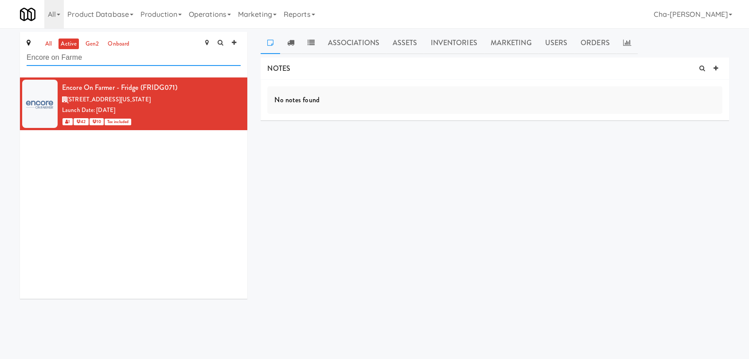
drag, startPoint x: 100, startPoint y: 54, endPoint x: 27, endPoint y: 57, distance: 73.1
click at [27, 57] on input "Encore on Farme" at bounding box center [134, 58] width 214 height 16
click at [189, 14] on link "Operations" at bounding box center [209, 14] width 49 height 28
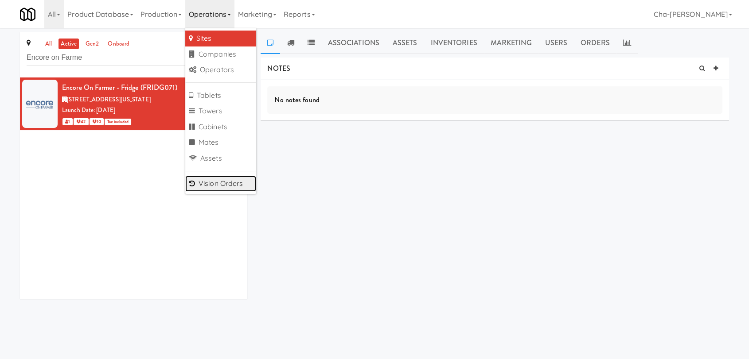
click at [223, 184] on link "Vision Orders" at bounding box center [220, 184] width 71 height 16
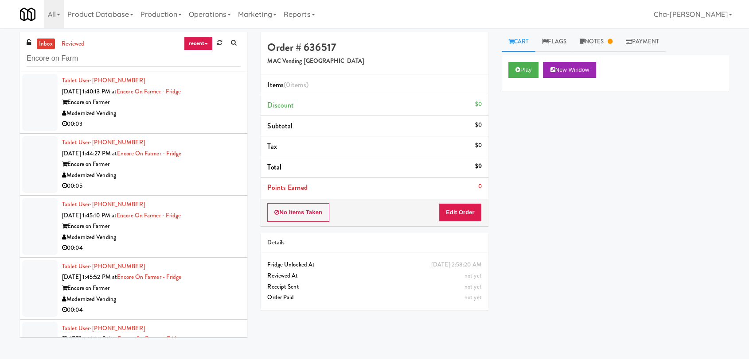
type input "Encore on Farm"
click at [176, 108] on div "Modernized Vending" at bounding box center [151, 113] width 179 height 11
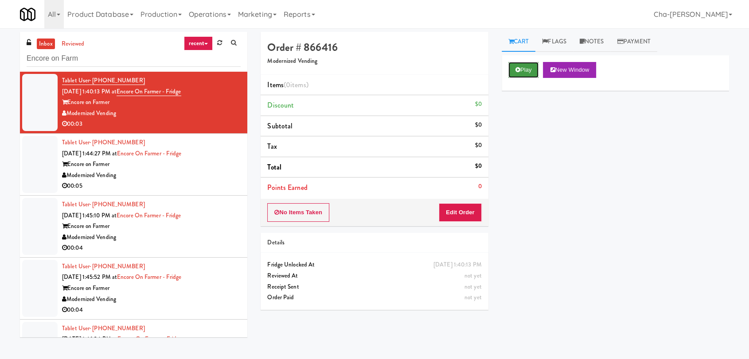
click at [525, 73] on button "Play" at bounding box center [523, 70] width 31 height 16
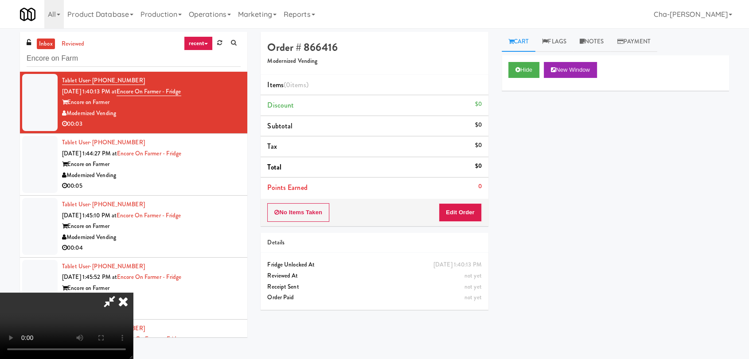
click at [133, 293] on icon at bounding box center [122, 302] width 19 height 18
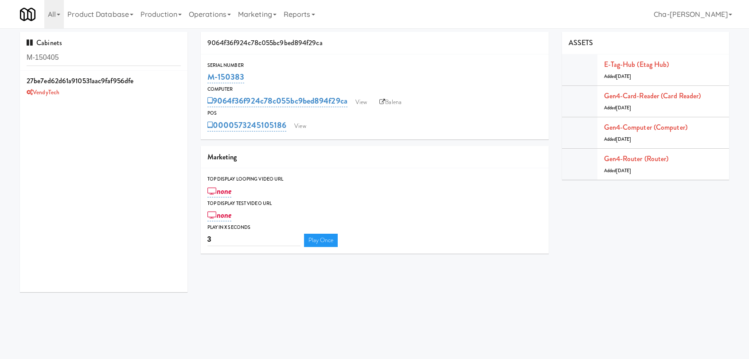
click at [113, 57] on input "M-150405" at bounding box center [104, 58] width 154 height 16
click at [140, 51] on input "M-150405" at bounding box center [104, 58] width 154 height 16
click at [140, 52] on input "M-150405" at bounding box center [104, 58] width 154 height 16
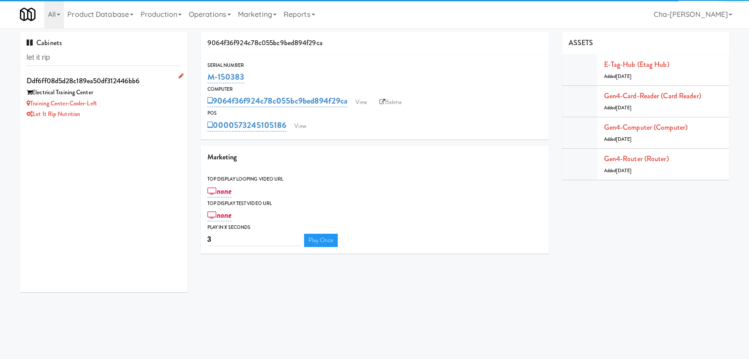
type input "let it rip"
click at [104, 93] on div "Electrical Training Center" at bounding box center [104, 92] width 154 height 11
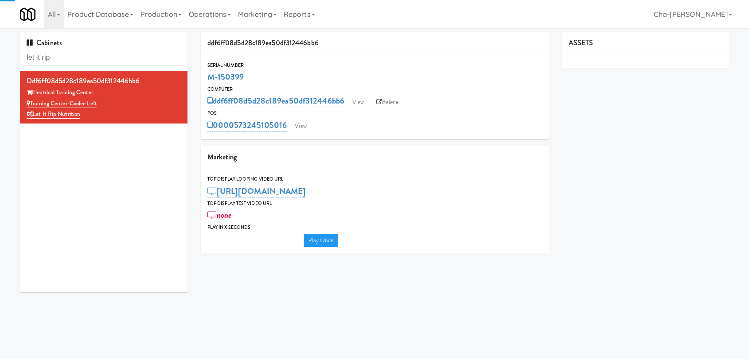
type input "3"
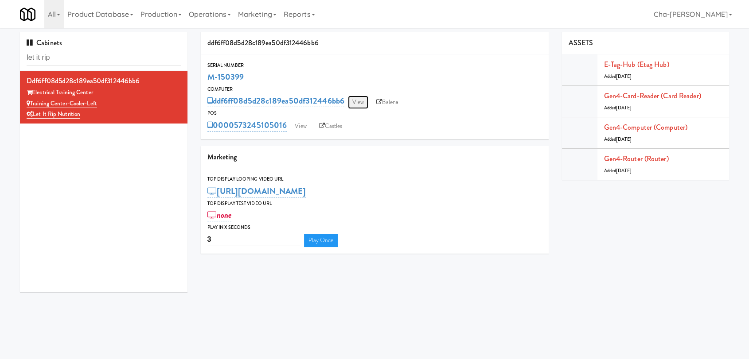
click at [367, 104] on link "View" at bounding box center [358, 102] width 20 height 13
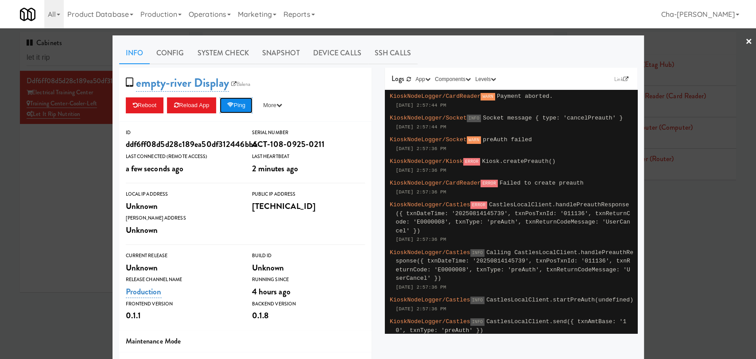
click at [233, 105] on button "Ping" at bounding box center [236, 105] width 33 height 16
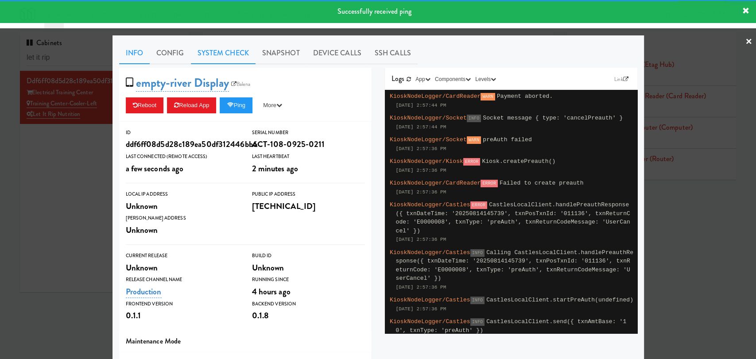
click at [220, 49] on link "System Check" at bounding box center [223, 53] width 65 height 22
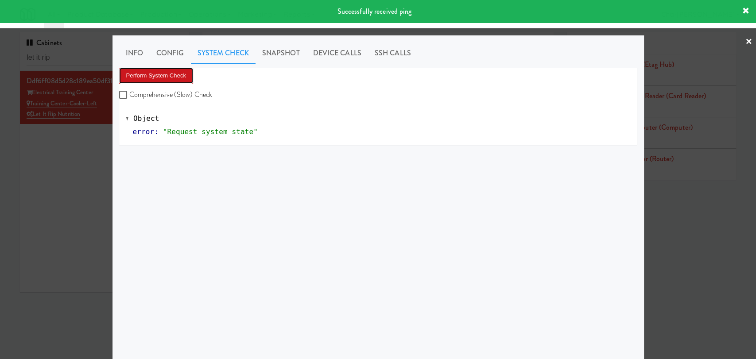
click at [167, 74] on button "Perform System Check" at bounding box center [156, 76] width 74 height 16
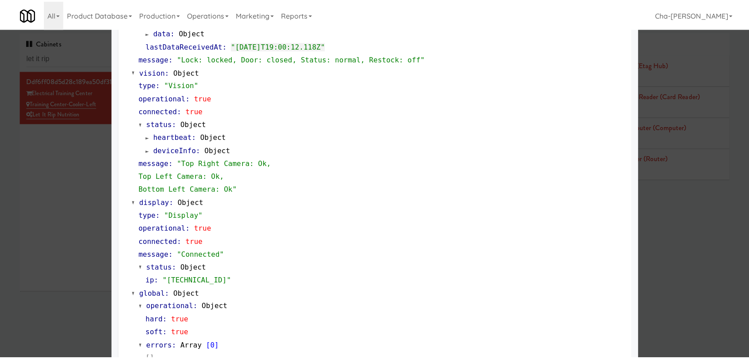
scroll to position [329, 0]
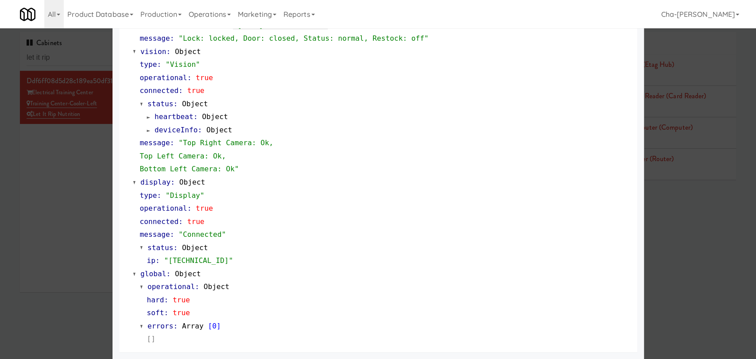
click at [67, 242] on div at bounding box center [378, 179] width 756 height 359
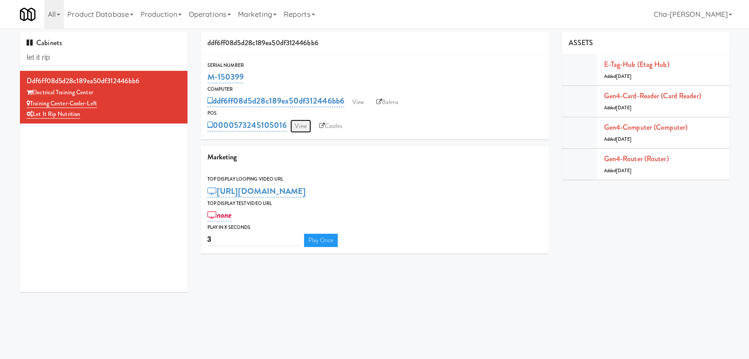
click at [298, 123] on link "View" at bounding box center [300, 126] width 20 height 13
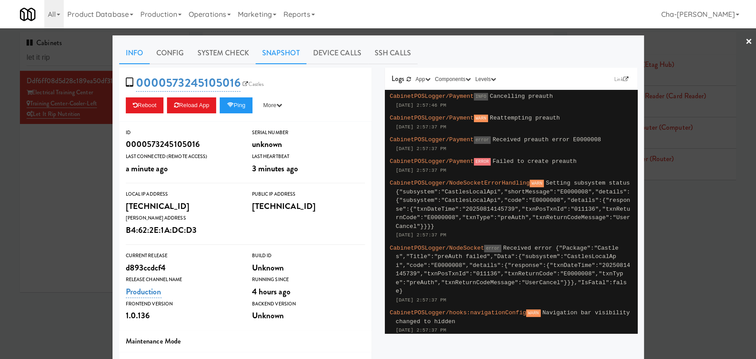
click at [285, 51] on link "Snapshot" at bounding box center [281, 53] width 51 height 22
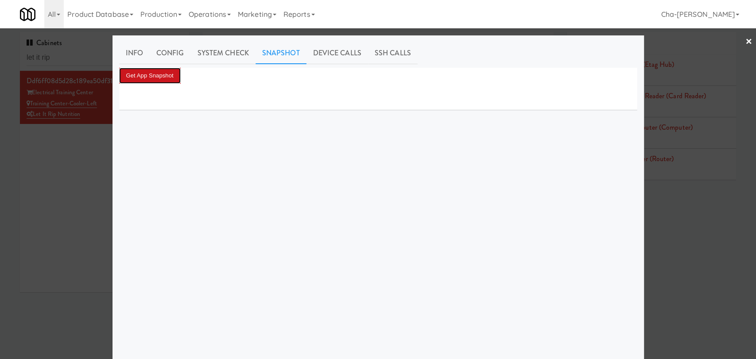
click at [148, 71] on button "Get App Snapshot" at bounding box center [150, 76] width 62 height 16
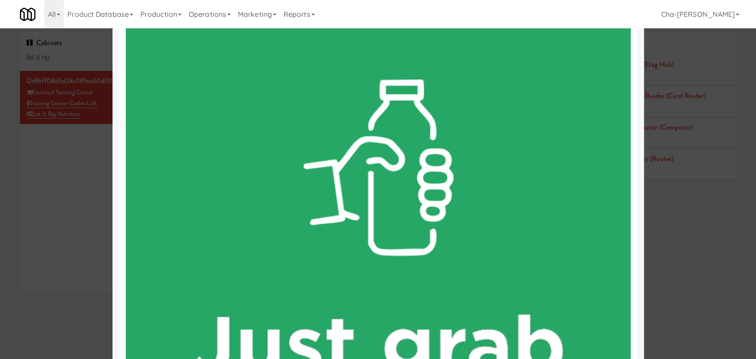
scroll to position [148, 0]
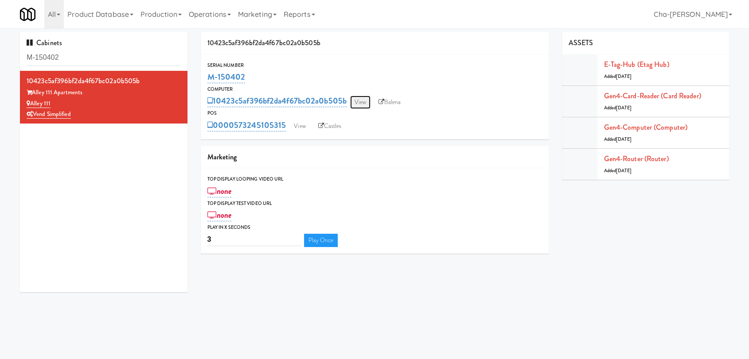
click at [358, 104] on link "View" at bounding box center [360, 102] width 20 height 13
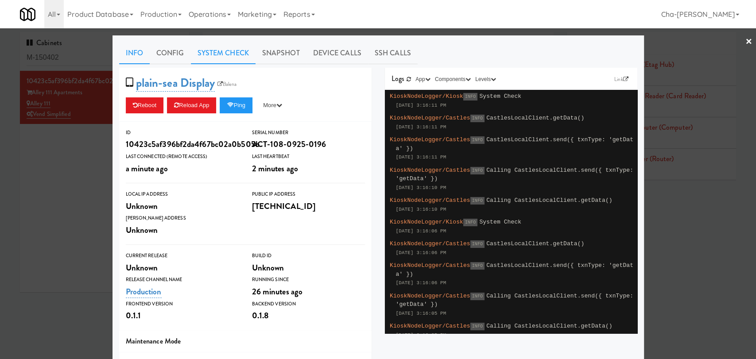
click at [238, 51] on link "System Check" at bounding box center [223, 53] width 65 height 22
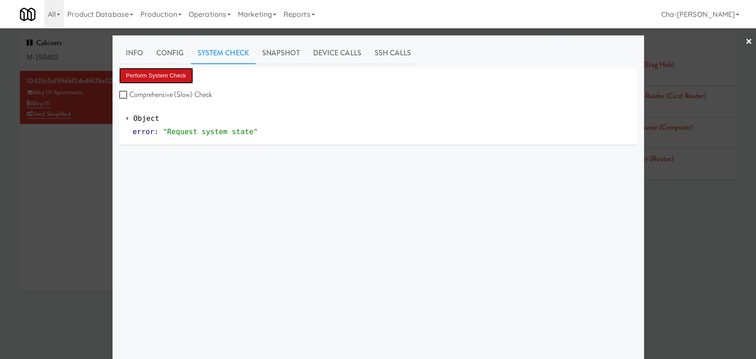
click at [169, 74] on button "Perform System Check" at bounding box center [156, 76] width 74 height 16
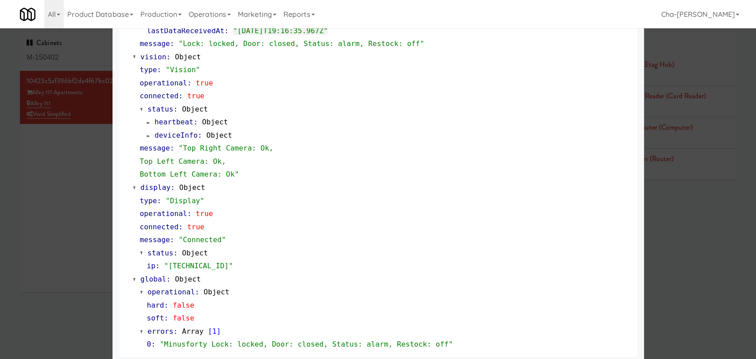
scroll to position [329, 0]
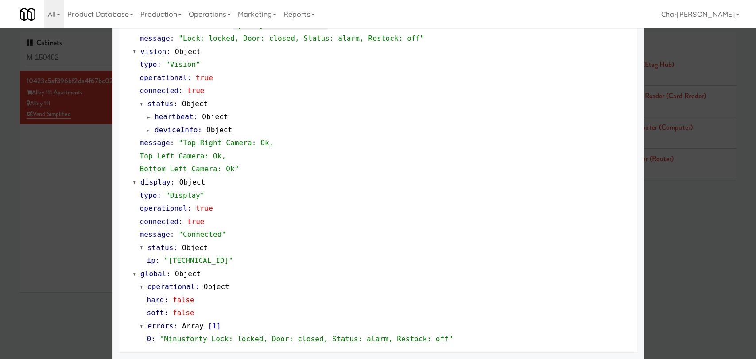
click at [47, 171] on div at bounding box center [378, 179] width 756 height 359
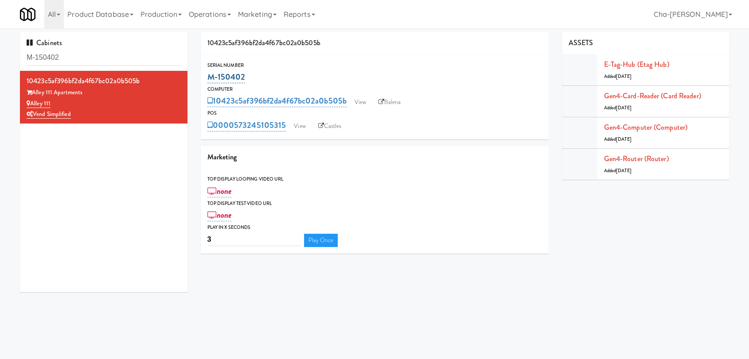
drag, startPoint x: 253, startPoint y: 77, endPoint x: 207, endPoint y: 74, distance: 45.7
click at [207, 74] on div "M-150402" at bounding box center [374, 77] width 334 height 15
copy link "M-150402"
click at [367, 100] on link "View" at bounding box center [360, 102] width 20 height 13
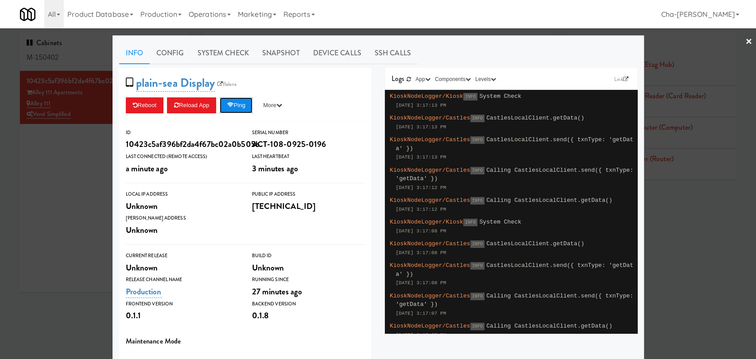
click at [240, 111] on button "Ping" at bounding box center [236, 105] width 33 height 16
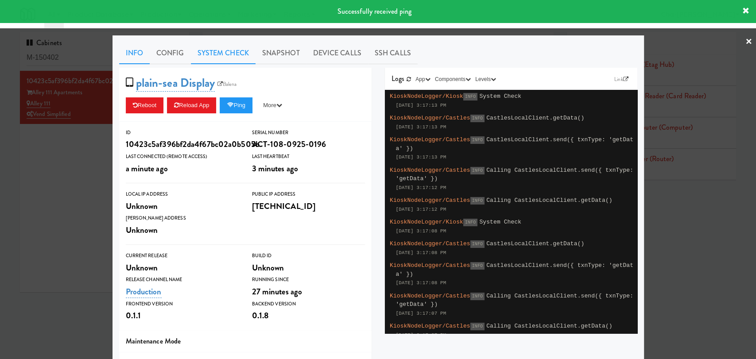
click at [204, 55] on link "System Check" at bounding box center [223, 53] width 65 height 22
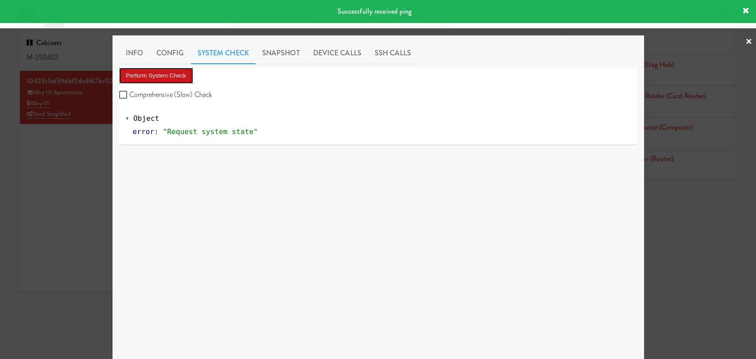
click at [158, 82] on button "Perform System Check" at bounding box center [156, 76] width 74 height 16
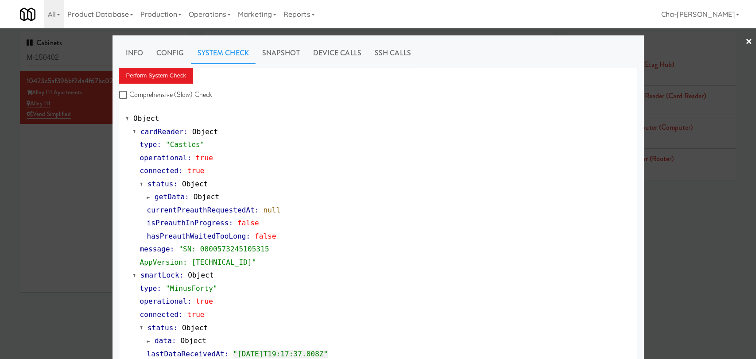
click at [59, 193] on div at bounding box center [378, 179] width 756 height 359
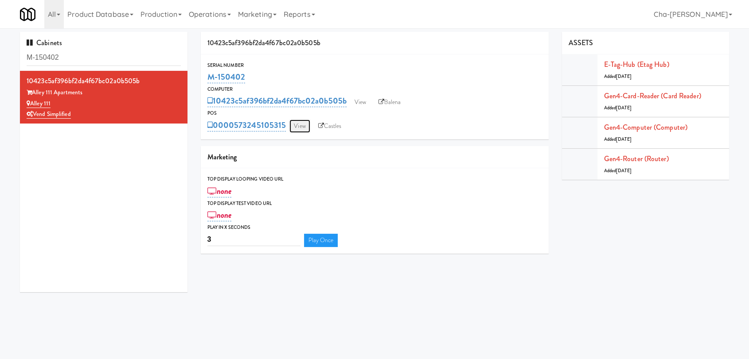
click at [292, 125] on link "View" at bounding box center [299, 126] width 20 height 13
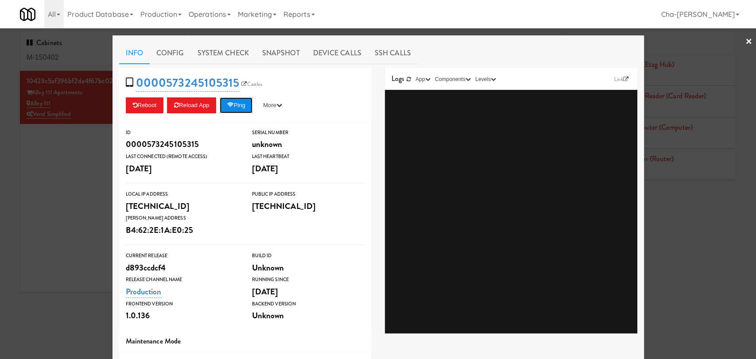
click at [234, 104] on button "Ping" at bounding box center [236, 105] width 33 height 16
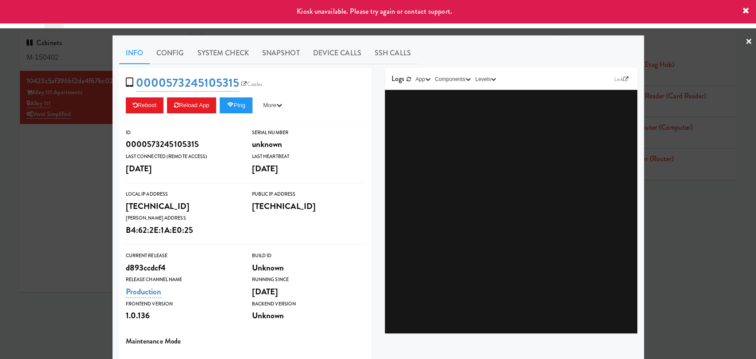
click at [74, 159] on div at bounding box center [378, 179] width 756 height 359
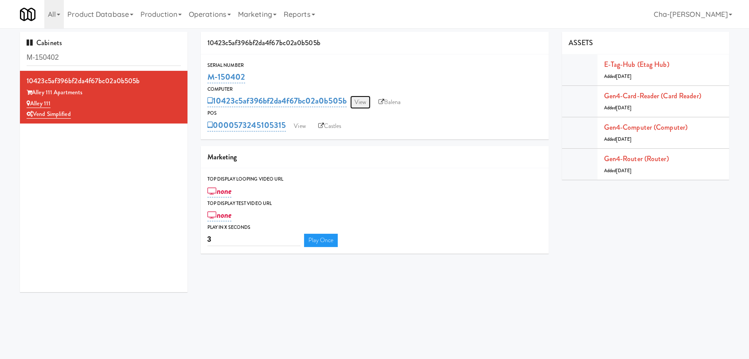
click at [357, 99] on link "View" at bounding box center [360, 102] width 20 height 13
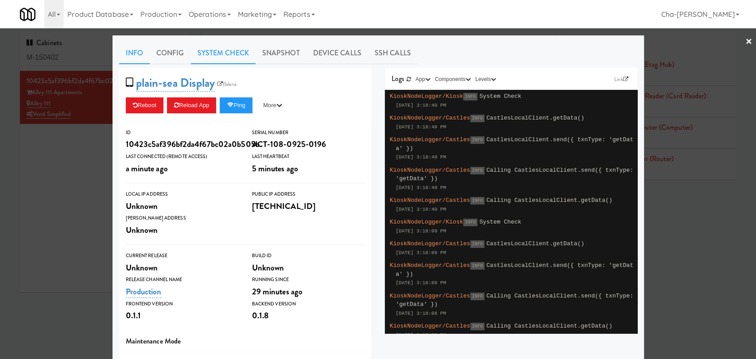
click at [220, 58] on link "System Check" at bounding box center [223, 53] width 65 height 22
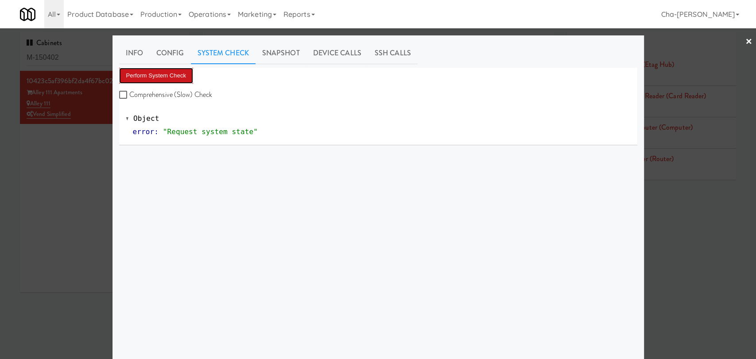
click at [170, 77] on button "Perform System Check" at bounding box center [156, 76] width 74 height 16
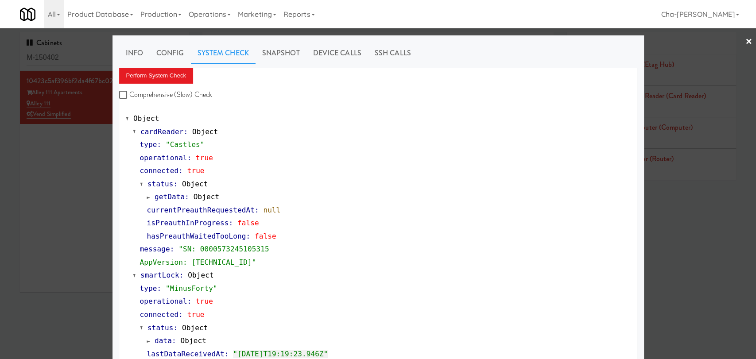
click at [57, 196] on div at bounding box center [378, 179] width 756 height 359
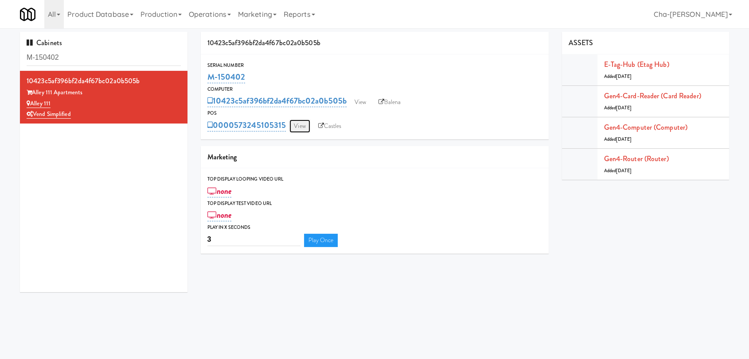
click at [301, 128] on link "View" at bounding box center [299, 126] width 20 height 13
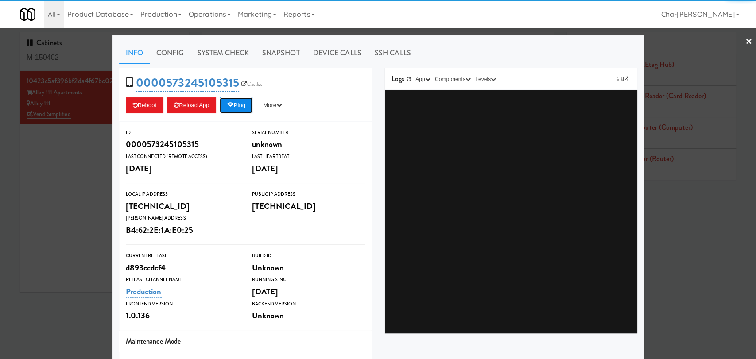
click at [237, 107] on button "Ping" at bounding box center [236, 105] width 33 height 16
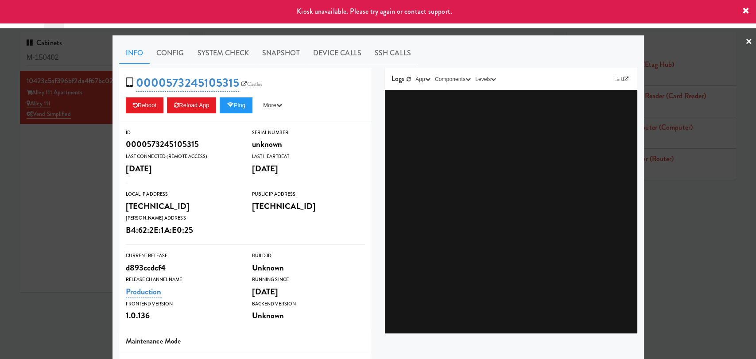
click at [22, 179] on div at bounding box center [378, 179] width 756 height 359
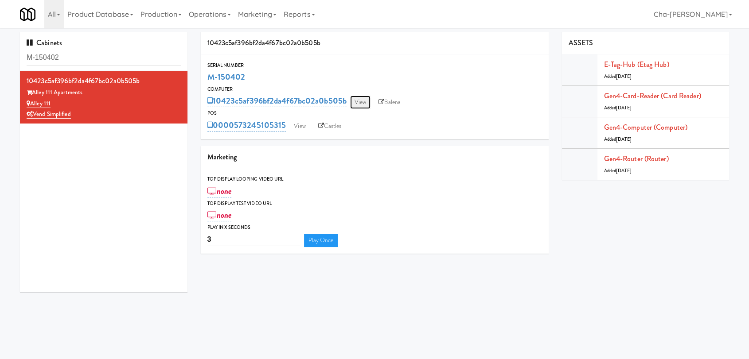
click at [363, 99] on link "View" at bounding box center [360, 102] width 20 height 13
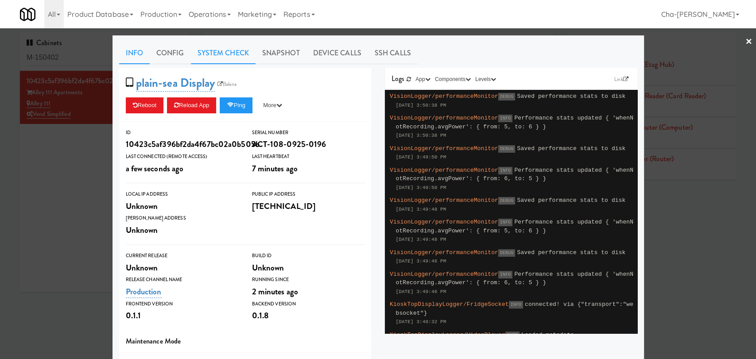
click at [205, 48] on link "System Check" at bounding box center [223, 53] width 65 height 22
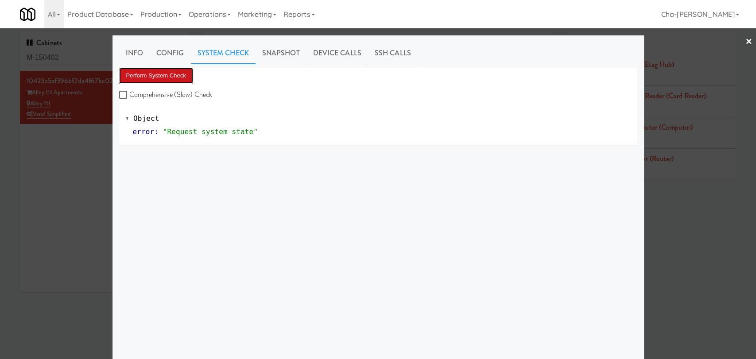
click at [151, 75] on button "Perform System Check" at bounding box center [156, 76] width 74 height 16
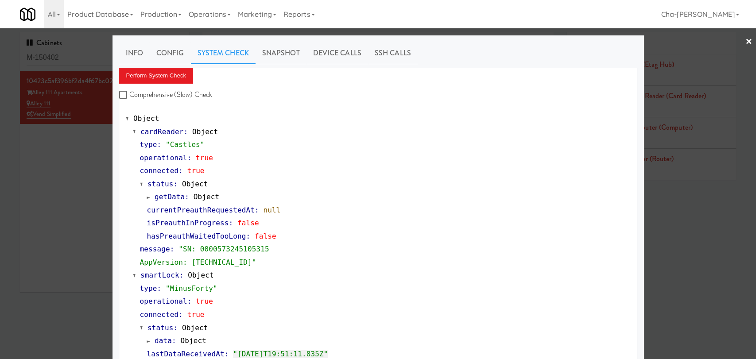
click at [92, 180] on div at bounding box center [378, 179] width 756 height 359
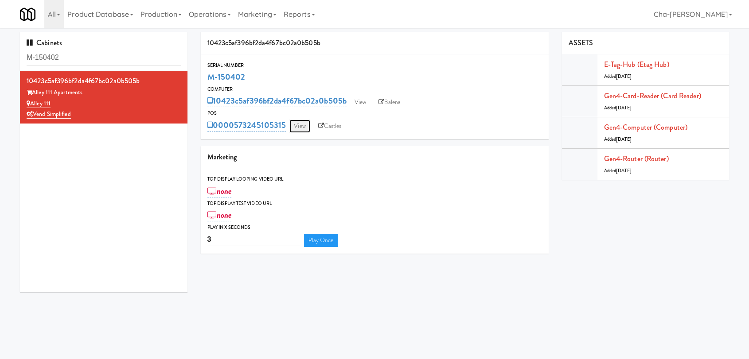
click at [301, 128] on link "View" at bounding box center [299, 126] width 20 height 13
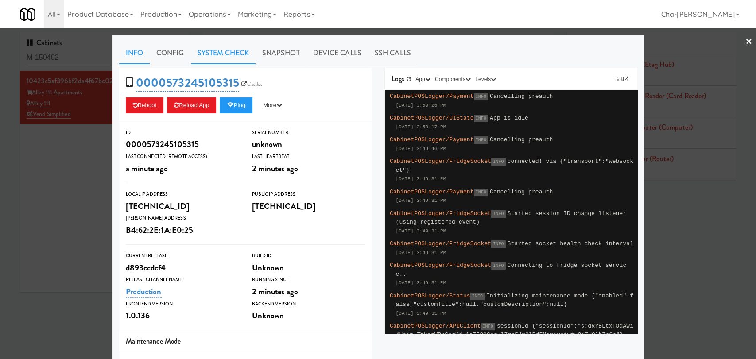
click at [232, 55] on link "System Check" at bounding box center [223, 53] width 65 height 22
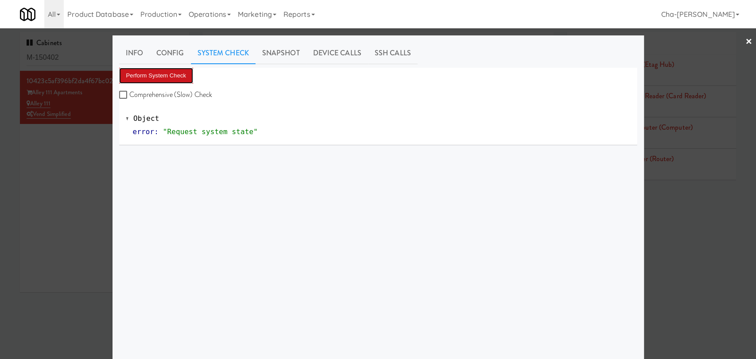
click at [173, 73] on button "Perform System Check" at bounding box center [156, 76] width 74 height 16
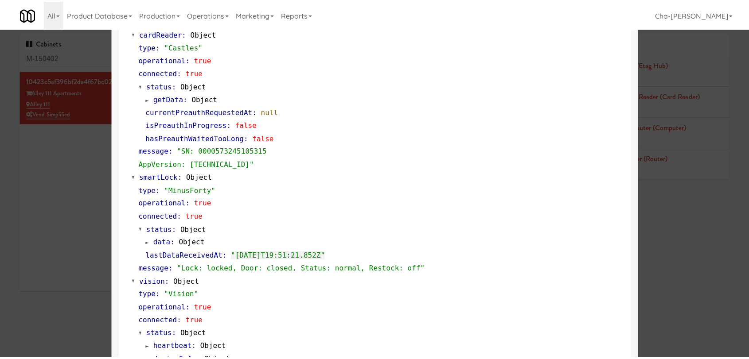
scroll to position [98, 0]
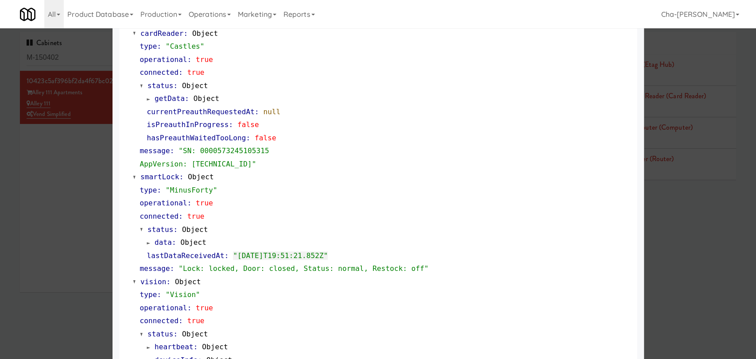
click at [81, 171] on div at bounding box center [378, 179] width 756 height 359
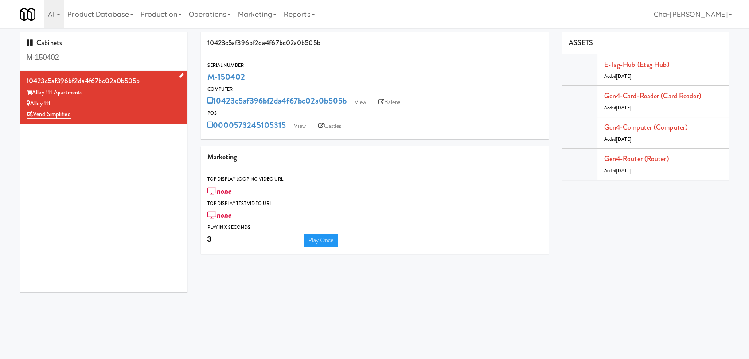
drag, startPoint x: 64, startPoint y: 101, endPoint x: 31, endPoint y: 104, distance: 32.9
click at [31, 104] on div "Alley 111" at bounding box center [104, 103] width 154 height 11
copy link "Alley 111"
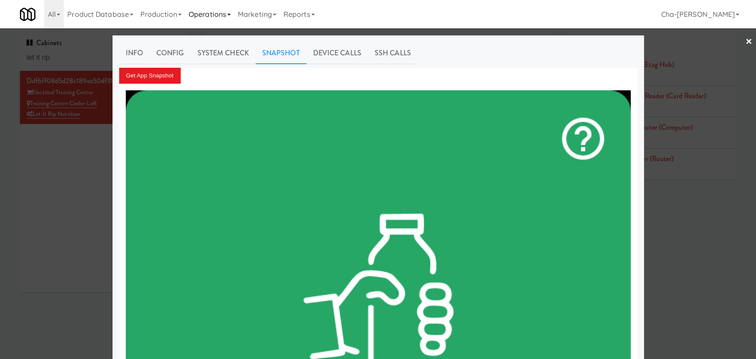
scroll to position [148, 0]
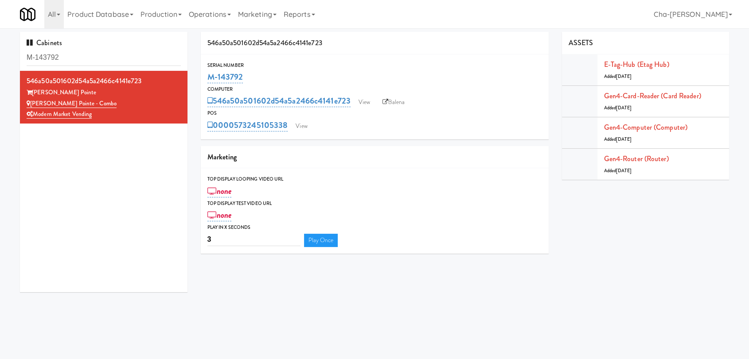
click at [121, 149] on div "546a50a501602d54a5a2466c4141e723 Alexan Braker Pointe Alexan Braker Pointe - Co…" at bounding box center [103, 182] width 167 height 222
drag, startPoint x: 116, startPoint y: 104, endPoint x: 31, endPoint y: 105, distance: 84.2
click at [31, 105] on div "[PERSON_NAME] Pointe - Combo" at bounding box center [104, 103] width 154 height 11
copy link "[PERSON_NAME] Pointe - Combo"
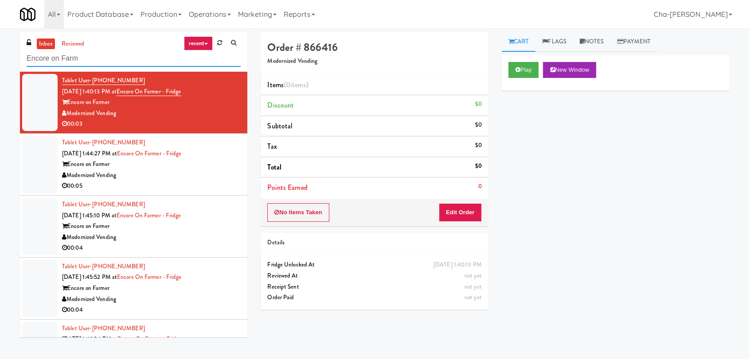
click at [105, 56] on input "Encore on Farm" at bounding box center [134, 59] width 214 height 16
paste input "[PERSON_NAME] Pointe - Combo"
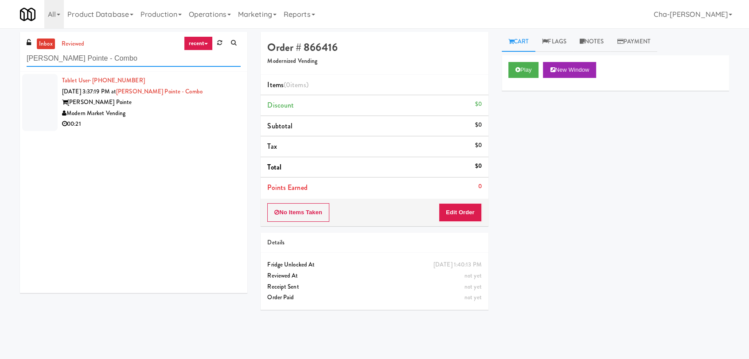
type input "[PERSON_NAME] Pointe - Combo"
click at [173, 112] on div "Modern Market Vending" at bounding box center [151, 113] width 179 height 11
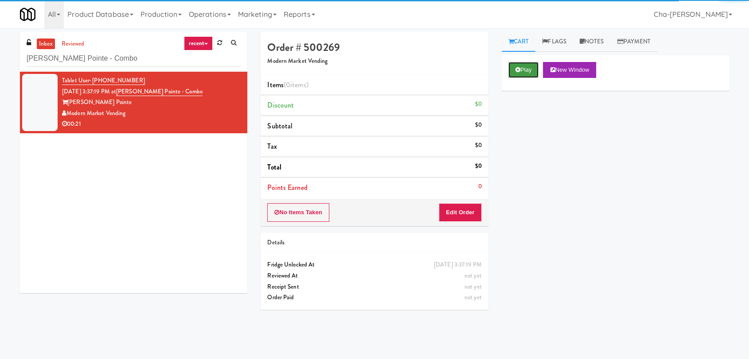
click at [528, 74] on button "Play" at bounding box center [523, 70] width 31 height 16
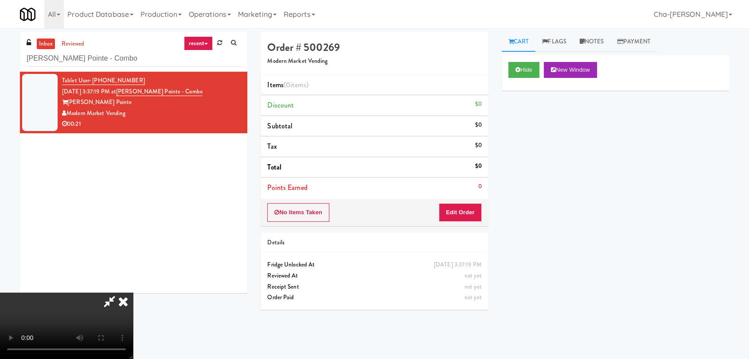
click at [133, 293] on icon at bounding box center [122, 302] width 19 height 18
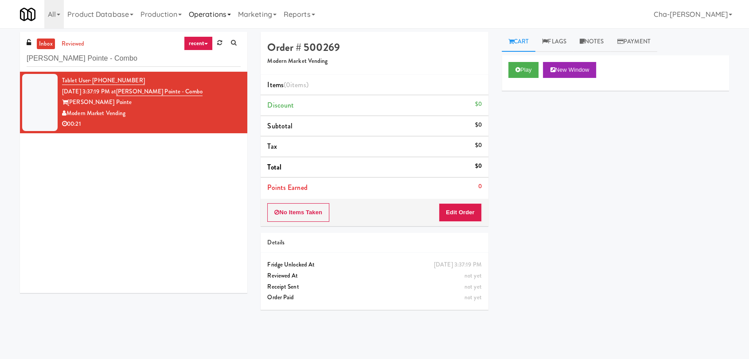
click at [209, 12] on link "Operations" at bounding box center [209, 14] width 49 height 28
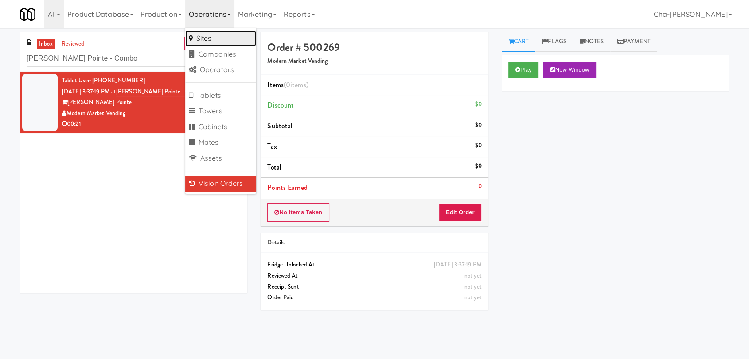
click at [221, 36] on link "Sites" at bounding box center [220, 39] width 71 height 16
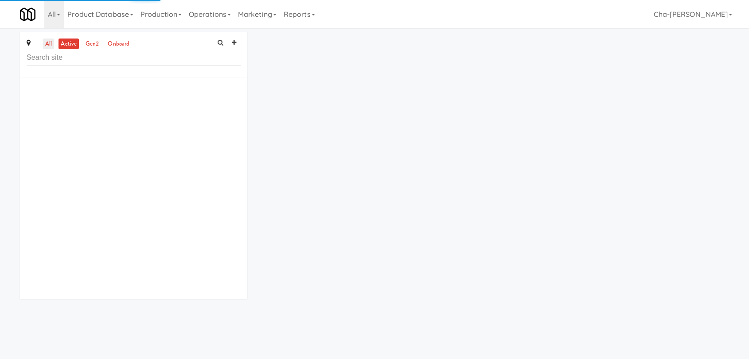
click at [50, 48] on link "all" at bounding box center [48, 44] width 11 height 11
click at [74, 61] on input "text" at bounding box center [134, 58] width 214 height 16
paste input "Alexan Braker Pointe - Combo"
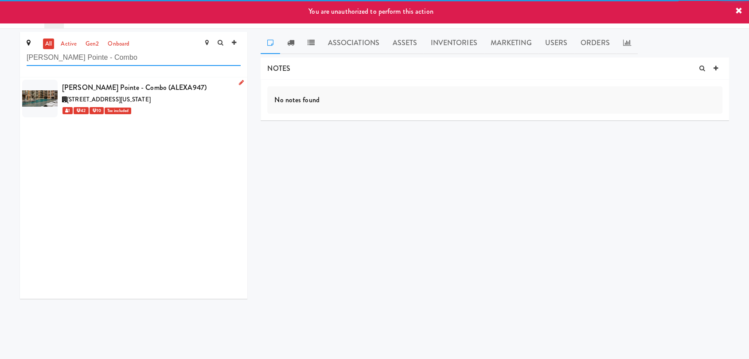
type input "Alexan Braker Pointe - Combo"
click at [239, 82] on icon at bounding box center [241, 83] width 5 height 6
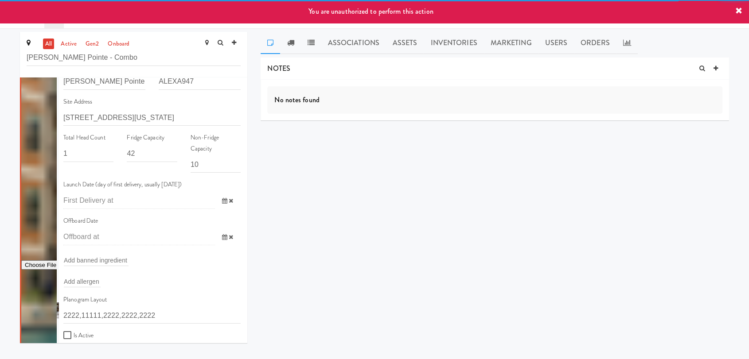
scroll to position [98, 0]
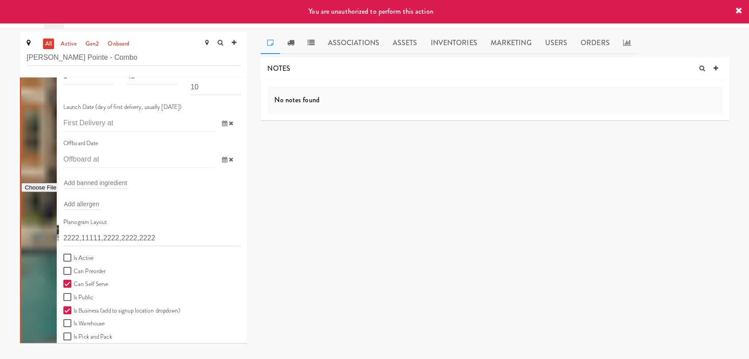
click at [79, 262] on label "Is Active" at bounding box center [78, 258] width 30 height 11
click at [74, 262] on input "Is Active" at bounding box center [68, 258] width 10 height 7
checkbox input "true"
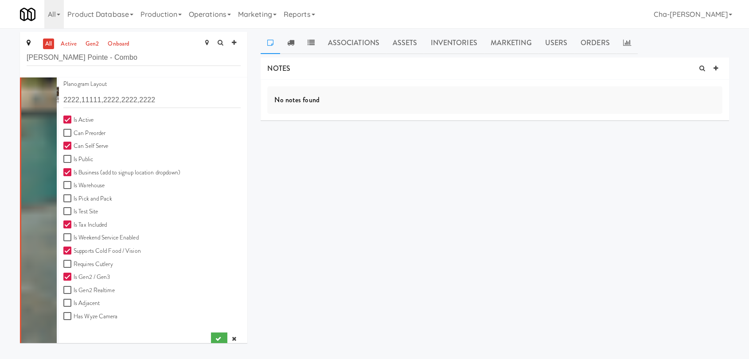
scroll to position [245, 0]
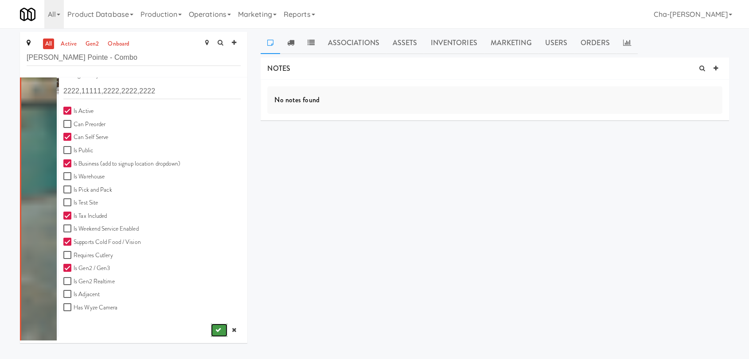
click at [211, 335] on button "submit" at bounding box center [219, 330] width 16 height 13
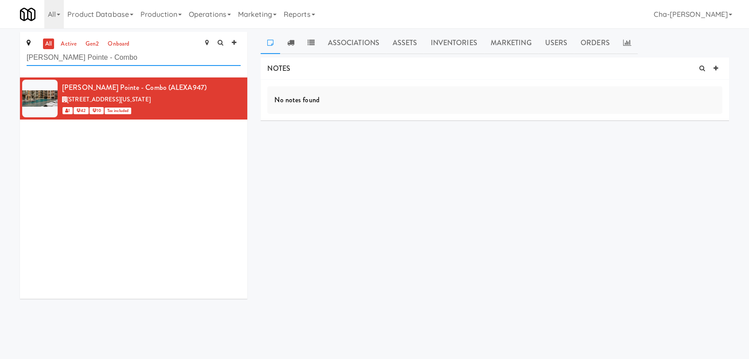
click at [131, 59] on input "Alexan Braker Pointe - Combo" at bounding box center [134, 58] width 214 height 16
click at [239, 83] on icon at bounding box center [241, 83] width 5 height 6
click at [239, 81] on icon at bounding box center [241, 83] width 5 height 6
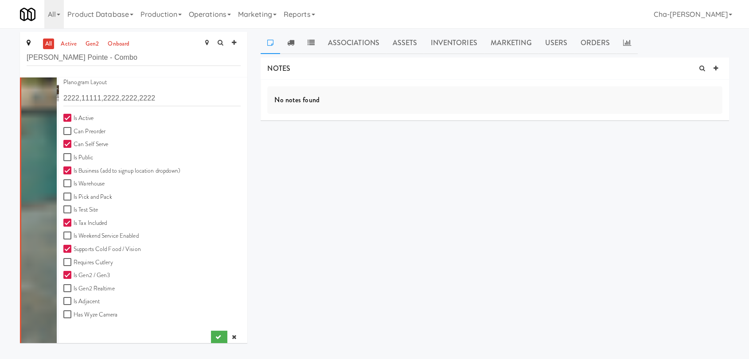
scroll to position [245, 0]
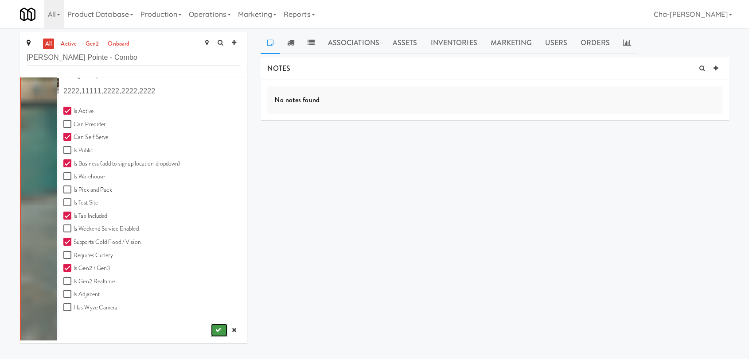
click at [215, 329] on icon "submit" at bounding box center [218, 330] width 6 height 6
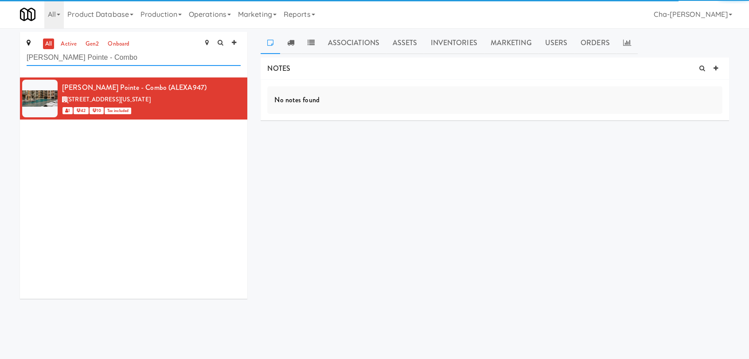
click at [136, 58] on input "Alexan Braker Pointe - Combo" at bounding box center [134, 58] width 214 height 16
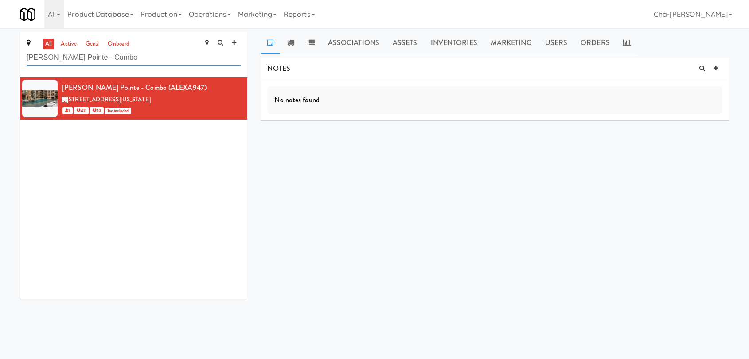
click at [136, 58] on input "Alexan Braker Pointe - Combo" at bounding box center [134, 58] width 214 height 16
paste input "ley 111"
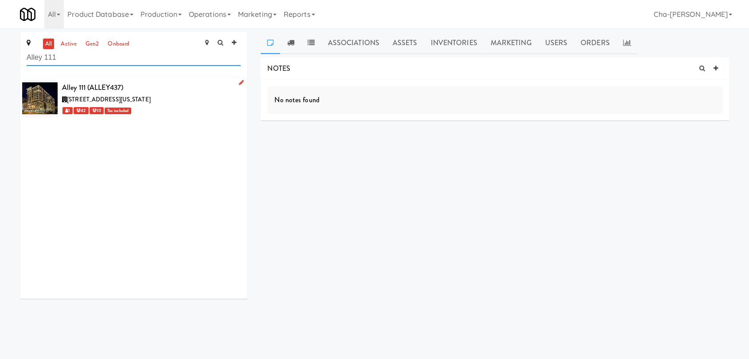
type input "Alley 111"
click at [235, 84] on link at bounding box center [239, 83] width 8 height 11
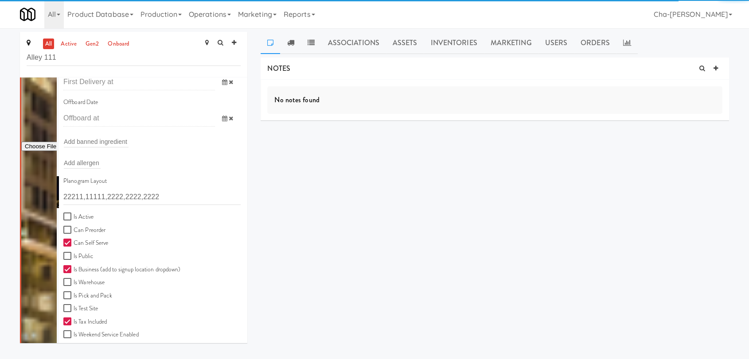
scroll to position [148, 0]
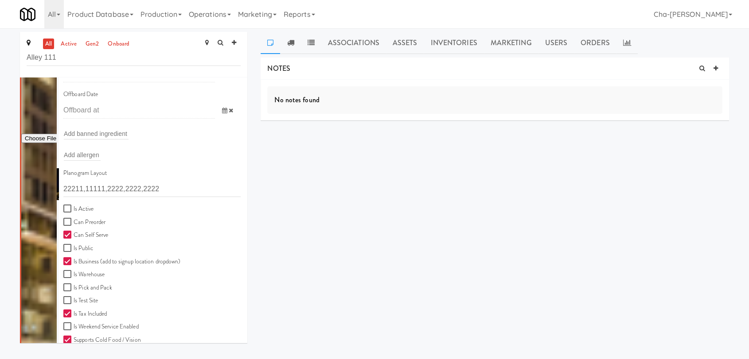
click at [86, 211] on label "Is Active" at bounding box center [78, 209] width 30 height 11
click at [74, 211] on input "Is Active" at bounding box center [68, 209] width 10 height 7
checkbox input "true"
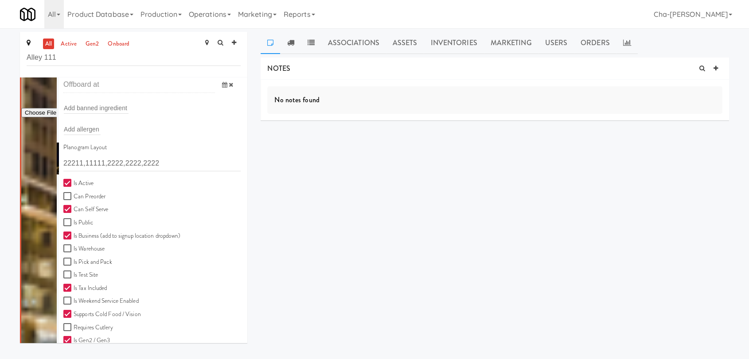
scroll to position [245, 0]
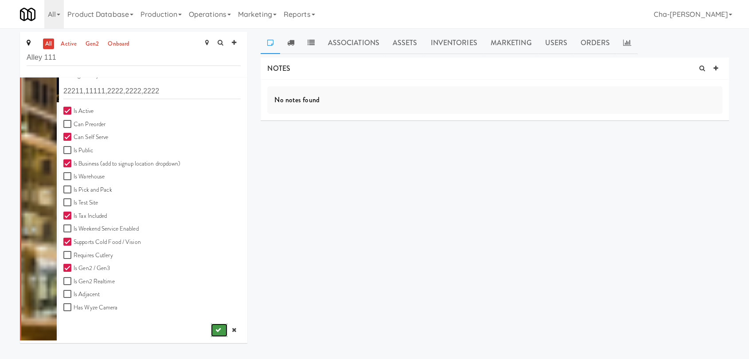
click at [214, 330] on button "submit" at bounding box center [219, 330] width 16 height 13
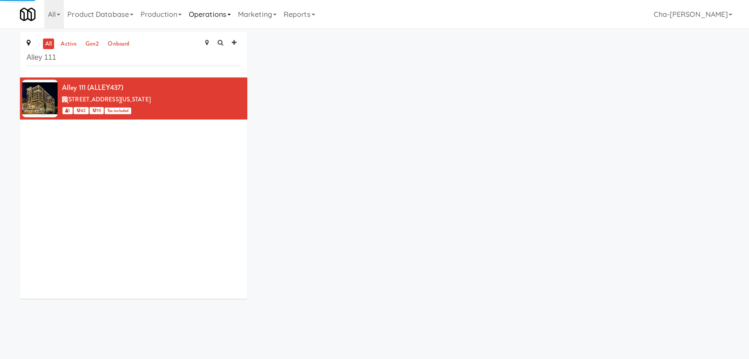
click at [214, 14] on link "Operations" at bounding box center [209, 14] width 49 height 28
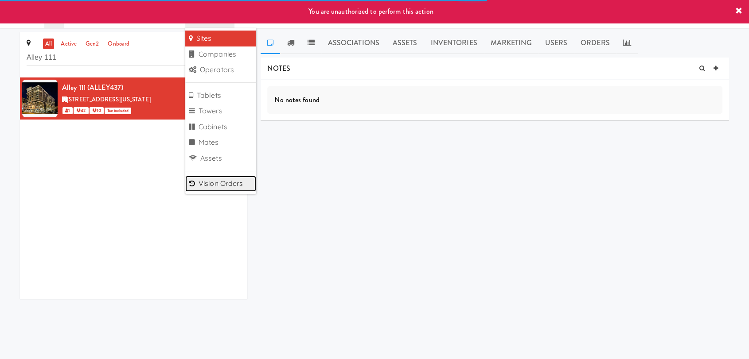
click at [240, 184] on link "Vision Orders" at bounding box center [220, 184] width 71 height 16
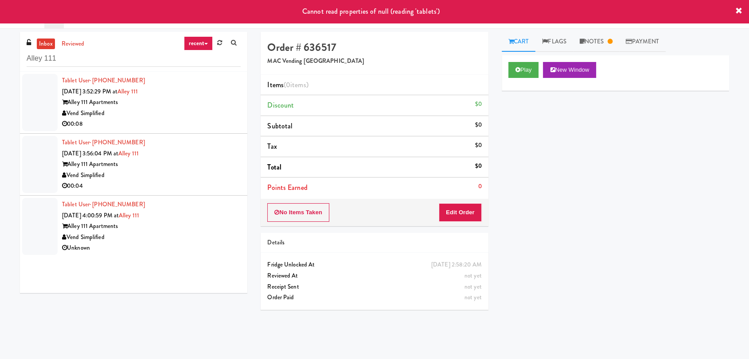
type input "Alley 111"
click at [182, 112] on div "Vend Simplified" at bounding box center [151, 113] width 179 height 11
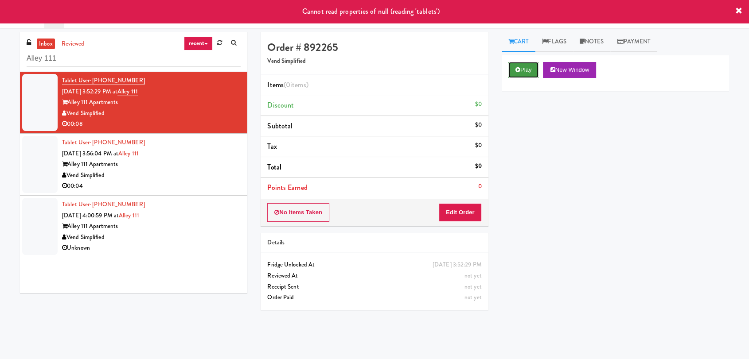
click at [530, 72] on button "Play" at bounding box center [523, 70] width 31 height 16
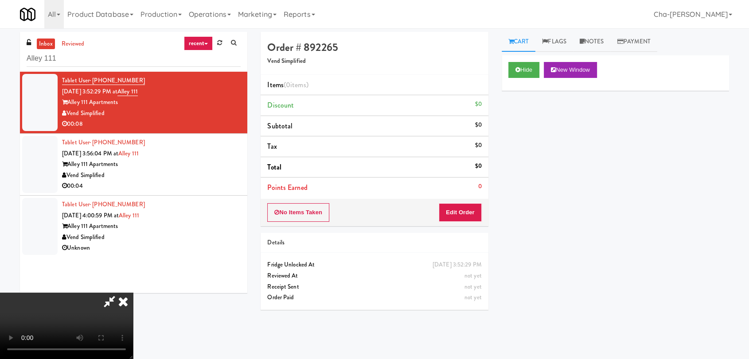
click at [133, 293] on icon at bounding box center [122, 302] width 19 height 18
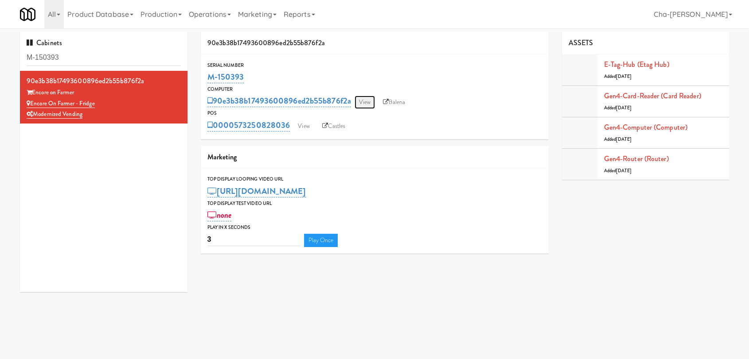
click at [364, 107] on link "View" at bounding box center [364, 102] width 20 height 13
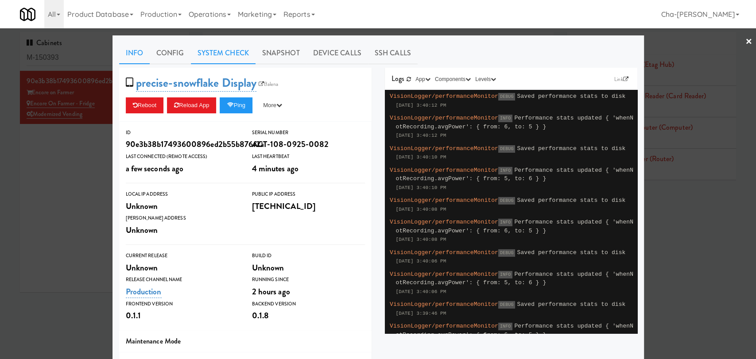
click at [236, 54] on link "System Check" at bounding box center [223, 53] width 65 height 22
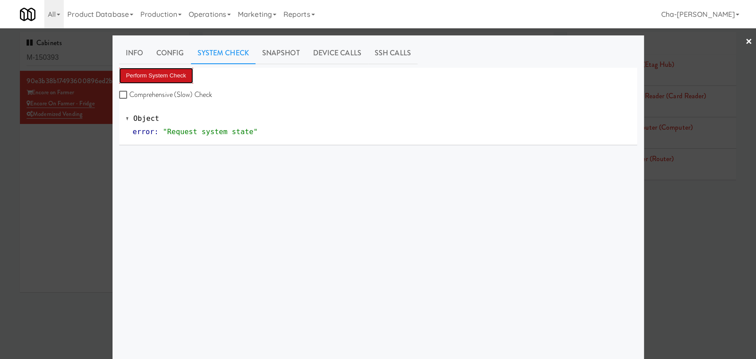
click at [165, 73] on button "Perform System Check" at bounding box center [156, 76] width 74 height 16
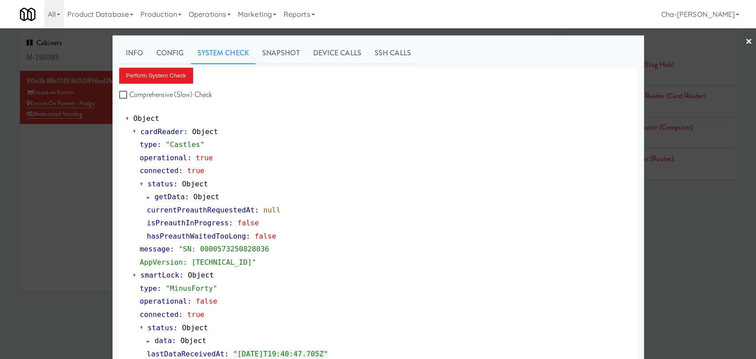
click at [67, 165] on div at bounding box center [378, 179] width 756 height 359
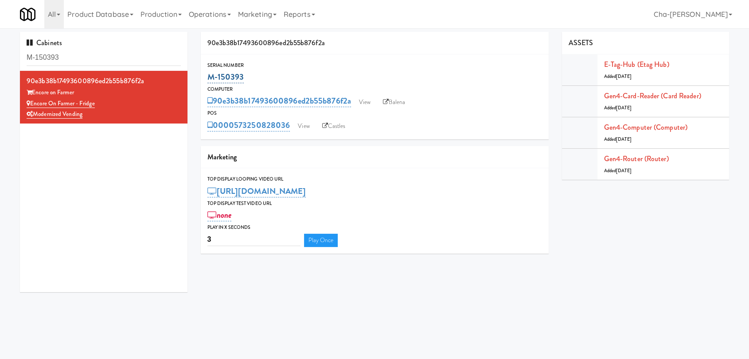
drag, startPoint x: 249, startPoint y: 82, endPoint x: 209, endPoint y: 82, distance: 40.3
click at [209, 82] on div "M-150393" at bounding box center [374, 77] width 334 height 15
copy link "M-150393"
click at [365, 101] on link "View" at bounding box center [364, 102] width 20 height 13
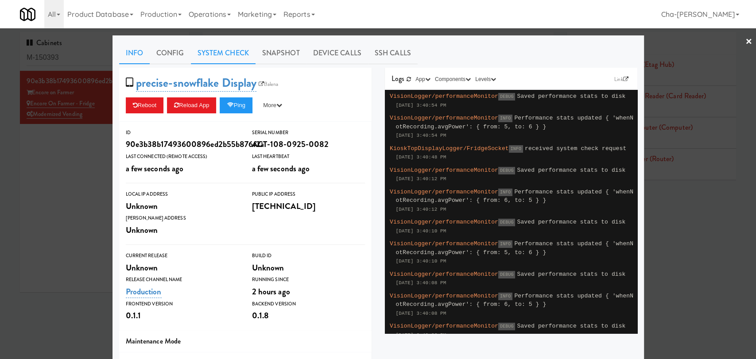
click at [222, 51] on link "System Check" at bounding box center [223, 53] width 65 height 22
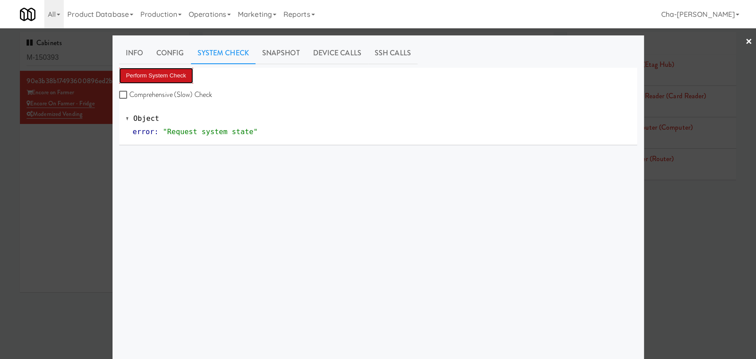
click at [172, 78] on button "Perform System Check" at bounding box center [156, 76] width 74 height 16
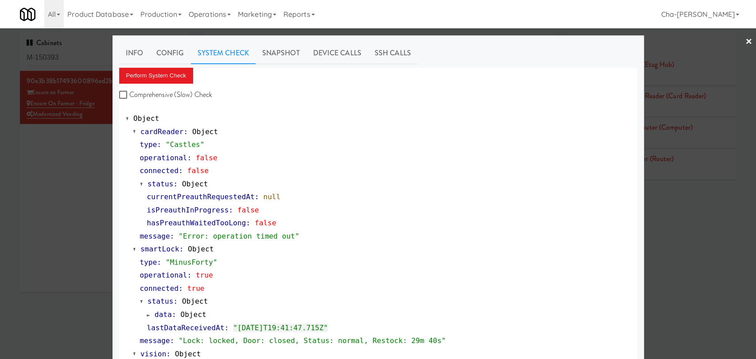
click at [54, 173] on div at bounding box center [378, 179] width 756 height 359
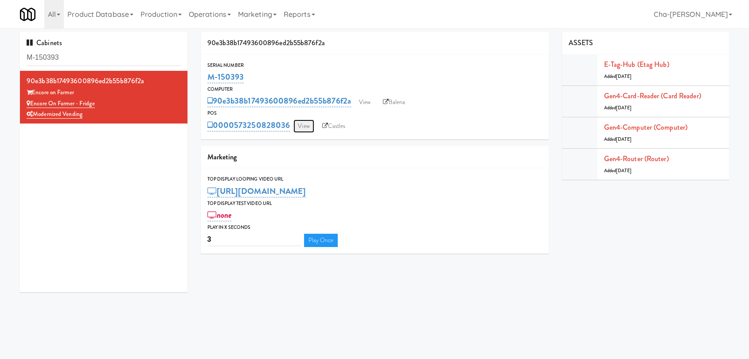
click at [310, 128] on link "View" at bounding box center [303, 126] width 20 height 13
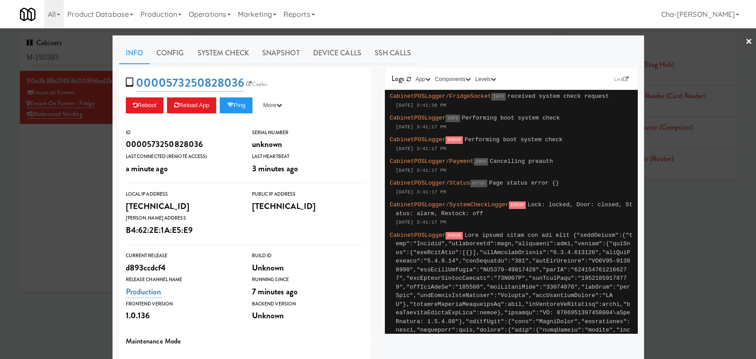
click at [72, 176] on div at bounding box center [378, 179] width 756 height 359
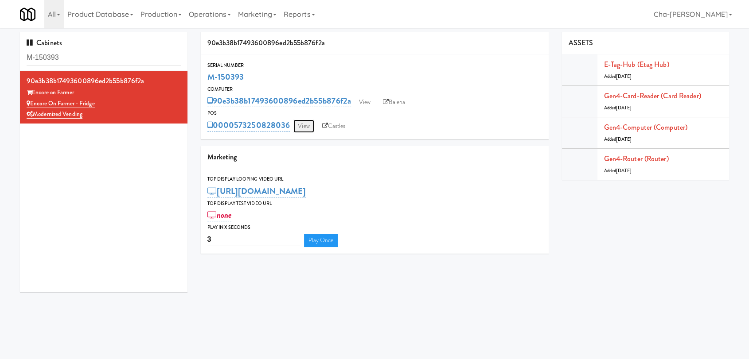
click at [308, 127] on link "View" at bounding box center [303, 126] width 20 height 13
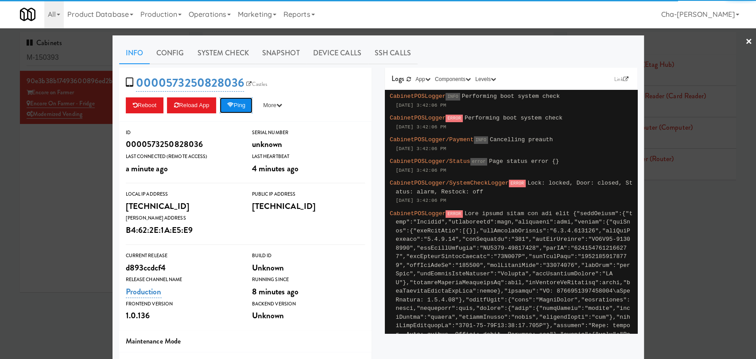
click at [240, 107] on button "Ping" at bounding box center [236, 105] width 33 height 16
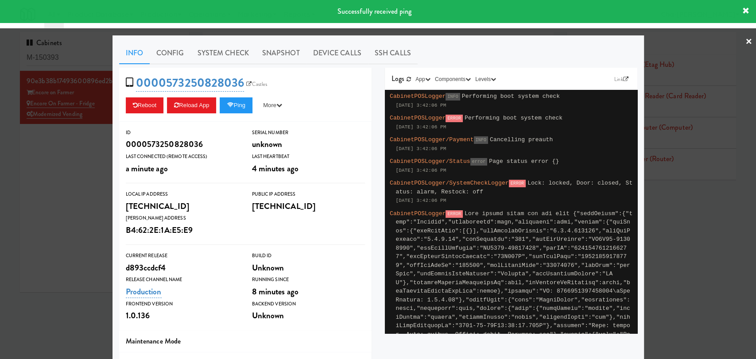
click at [106, 155] on div at bounding box center [378, 179] width 756 height 359
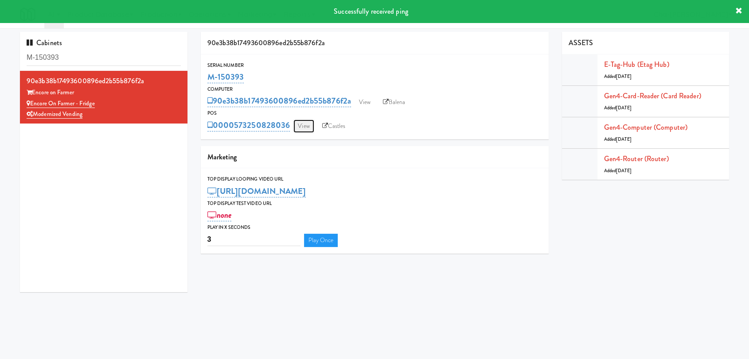
click at [300, 124] on link "View" at bounding box center [303, 126] width 20 height 13
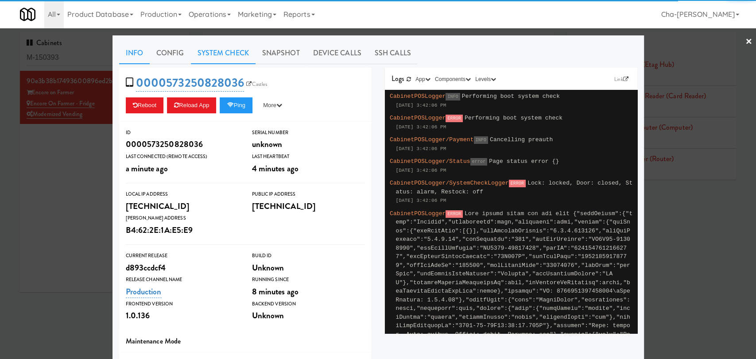
click at [213, 58] on link "System Check" at bounding box center [223, 53] width 65 height 22
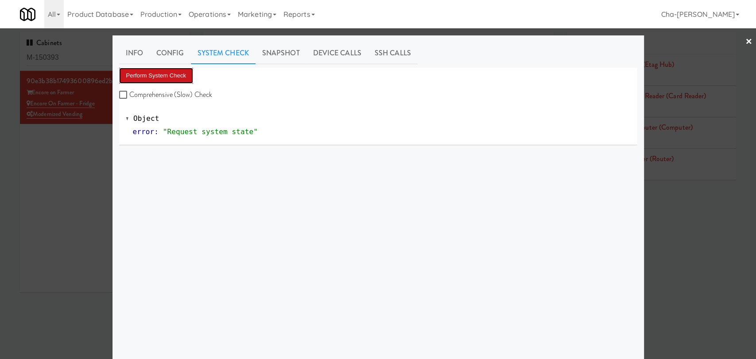
click at [163, 73] on button "Perform System Check" at bounding box center [156, 76] width 74 height 16
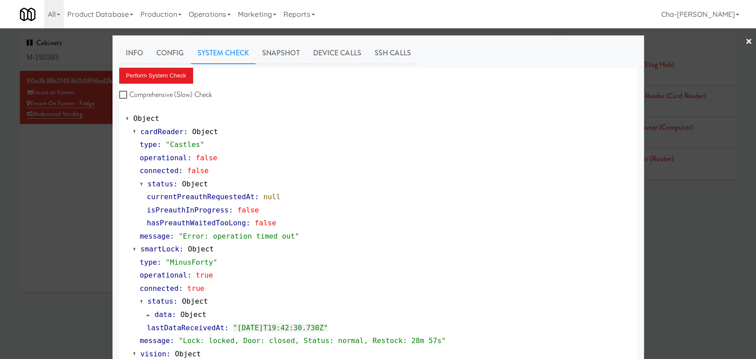
click at [64, 164] on div at bounding box center [378, 179] width 756 height 359
